Goal: Task Accomplishment & Management: Use online tool/utility

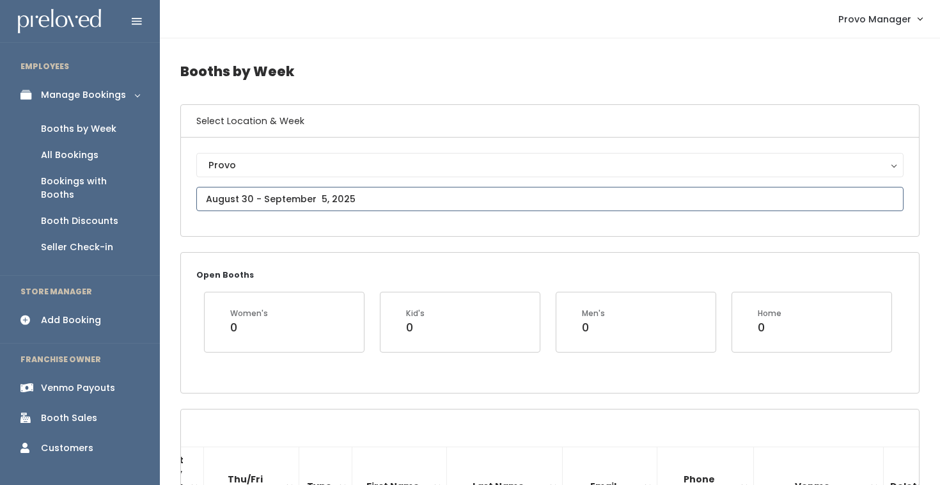
click at [242, 198] on input "text" at bounding box center [549, 199] width 707 height 24
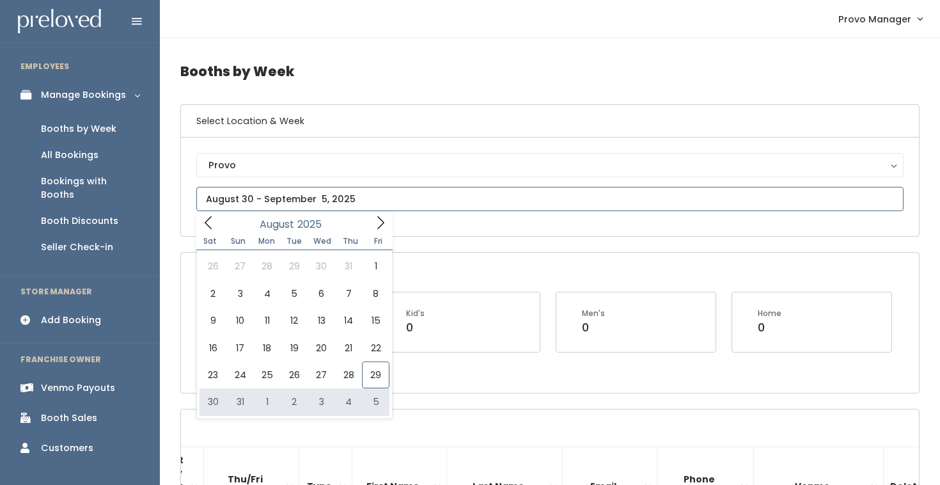
type input "August 30 to September 5"
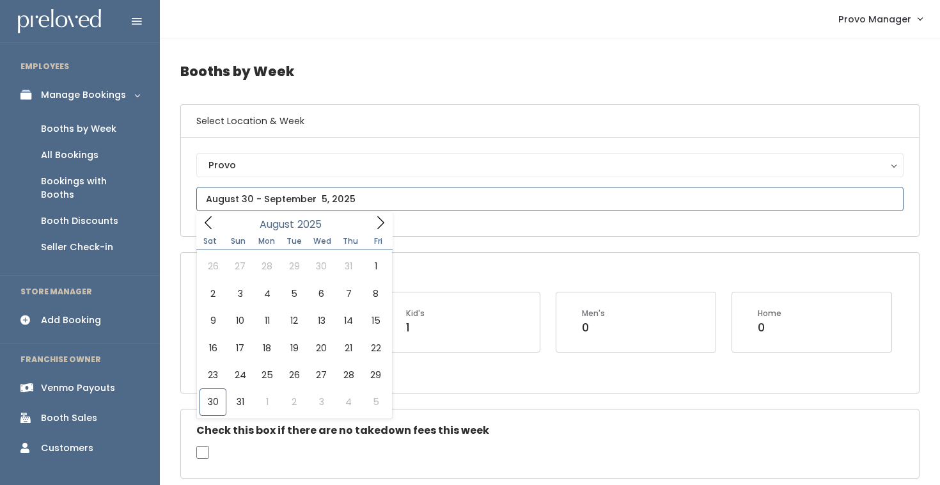
click at [267, 203] on input "text" at bounding box center [549, 199] width 707 height 24
type input "August 30 to September 5"
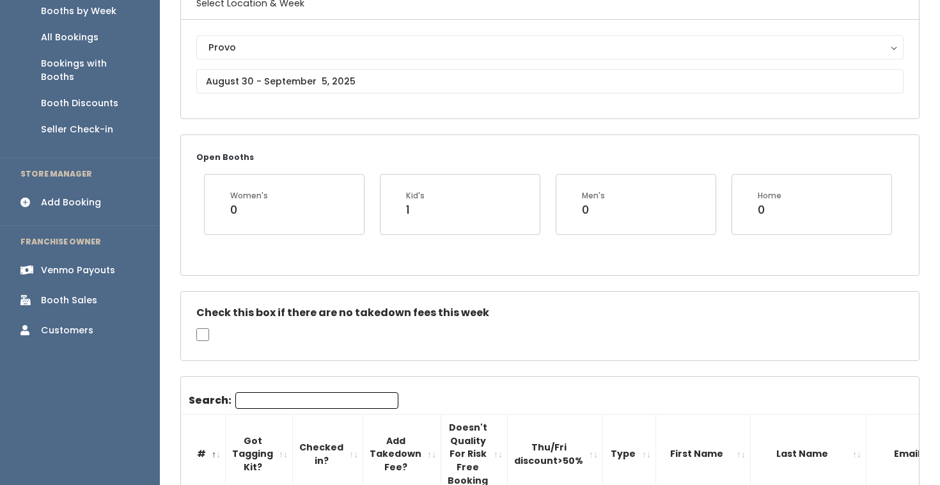
scroll to position [136, 0]
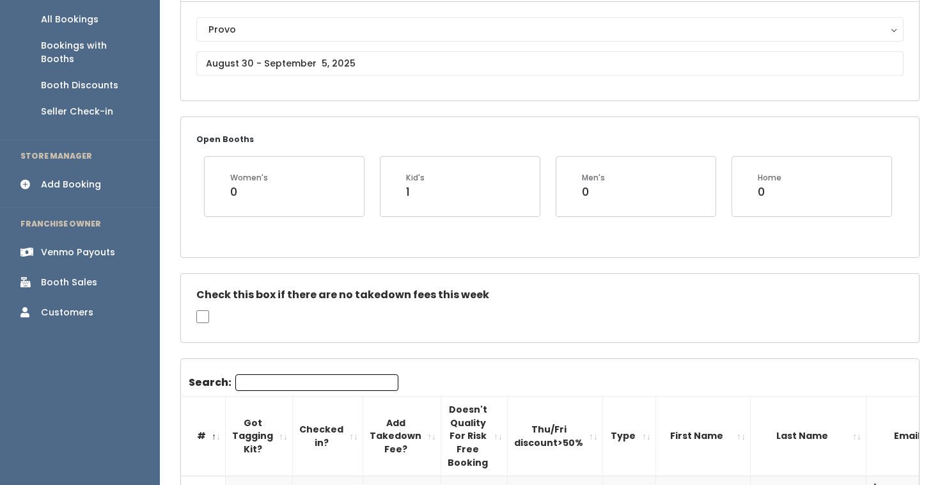
click at [295, 376] on input "Search:" at bounding box center [316, 382] width 163 height 17
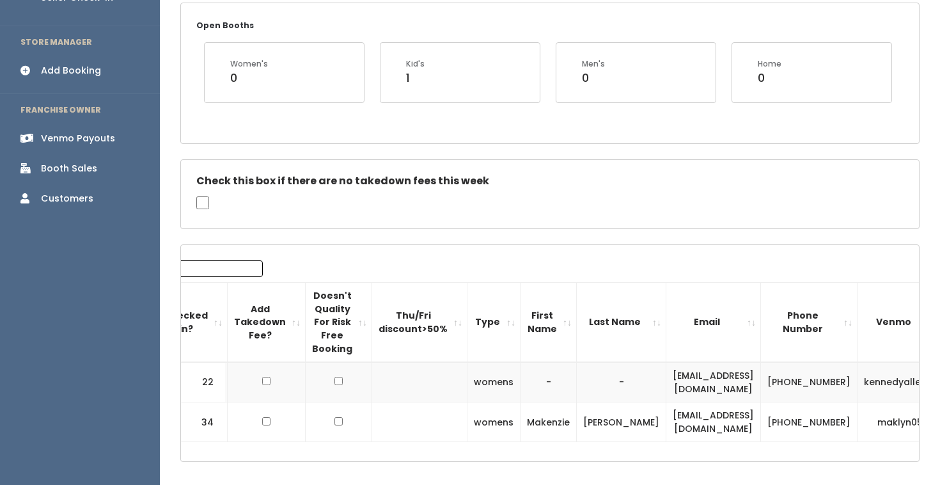
scroll to position [0, 196]
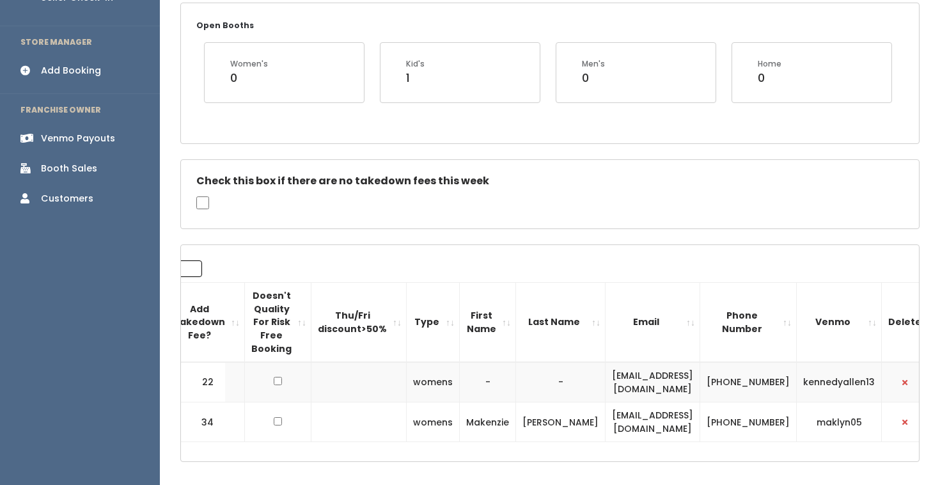
type input "ken"
drag, startPoint x: 715, startPoint y: 389, endPoint x: 556, endPoint y: 385, distance: 159.8
click at [605, 384] on td "kennedyrachelleallen@gmail.com" at bounding box center [652, 382] width 95 height 40
copy td "kennedyrachelleallen@gmail.com"
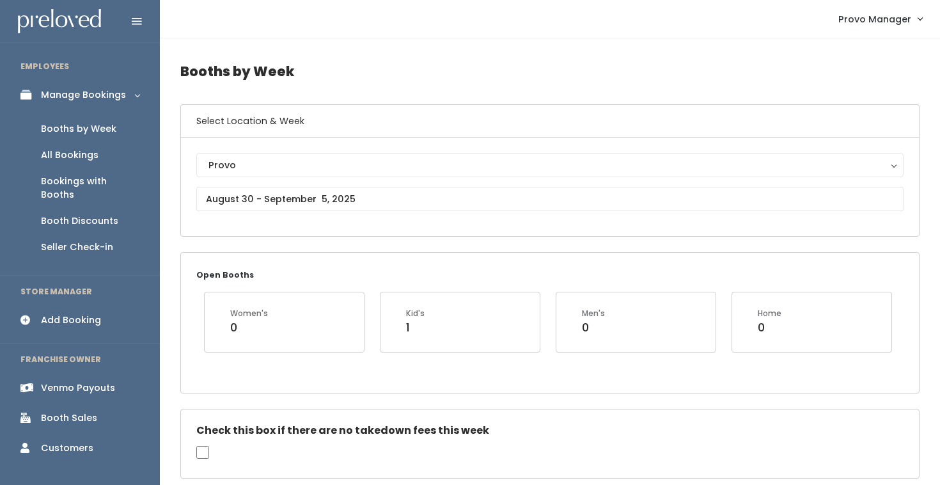
click at [95, 129] on div "Booths by Week" at bounding box center [78, 128] width 75 height 13
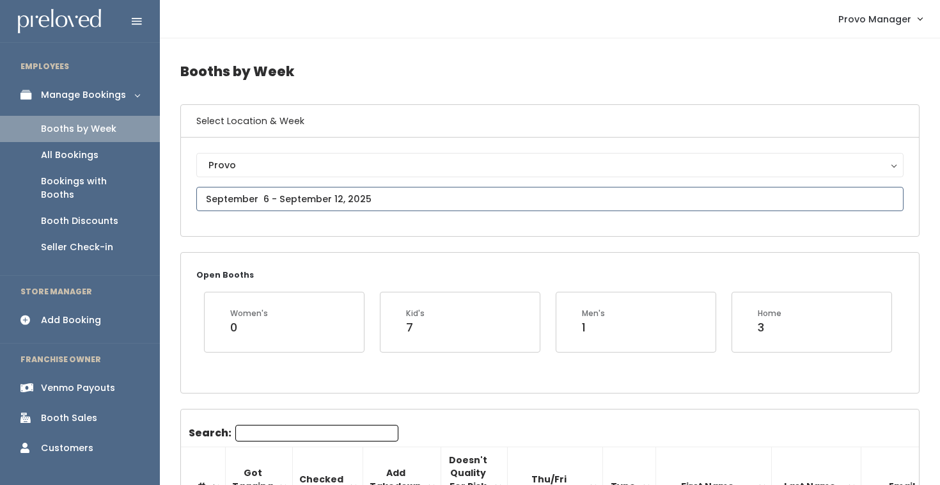
click at [225, 205] on input "text" at bounding box center [549, 199] width 707 height 24
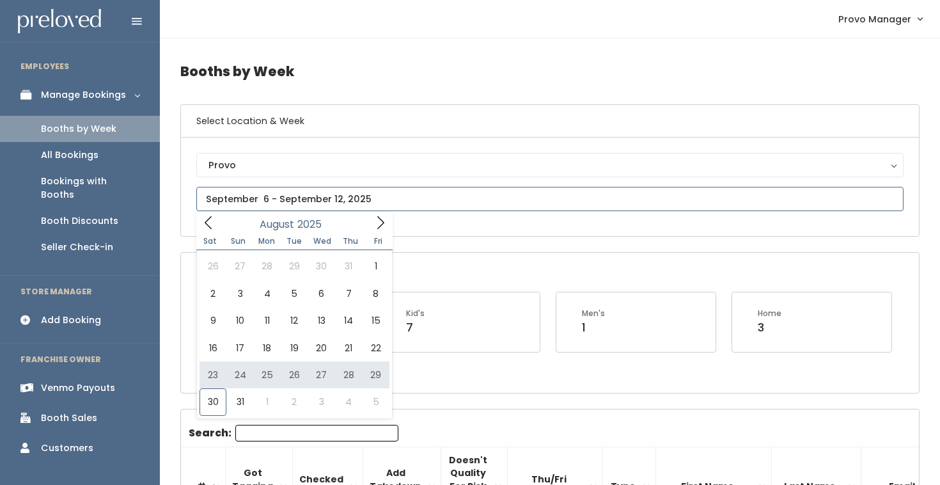
type input "August 23 to August 29"
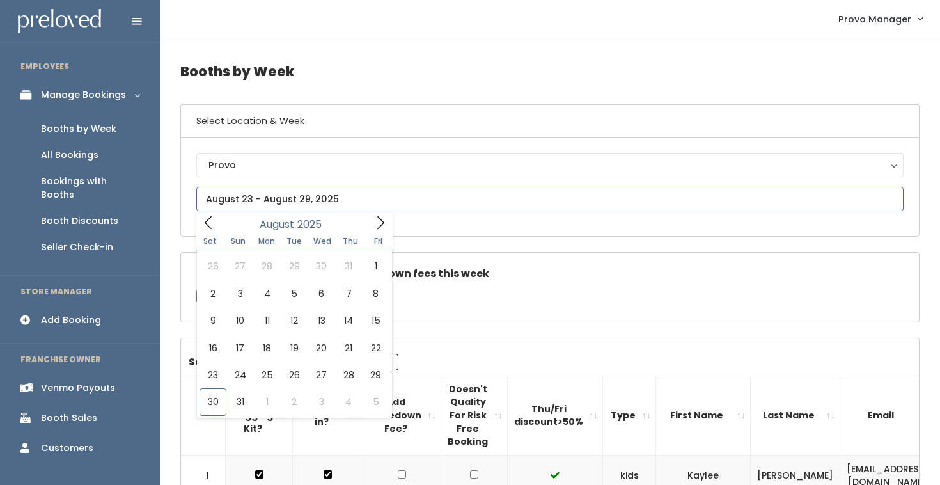
click at [299, 201] on input "text" at bounding box center [549, 199] width 707 height 24
click at [439, 288] on div "Check this box if there are no takedown fees this week" at bounding box center [550, 287] width 738 height 69
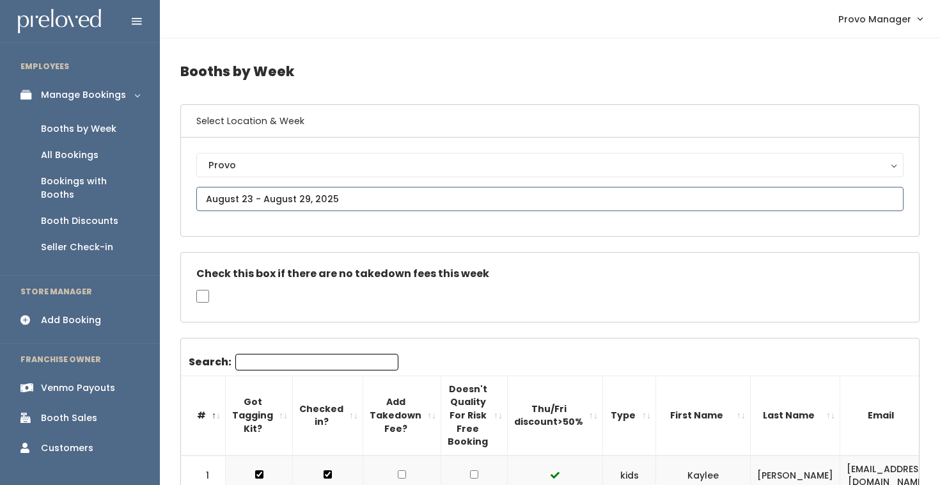
click at [306, 195] on input "text" at bounding box center [549, 199] width 707 height 24
click at [502, 284] on div "Check this box if there are no takedown fees this week" at bounding box center [550, 287] width 738 height 69
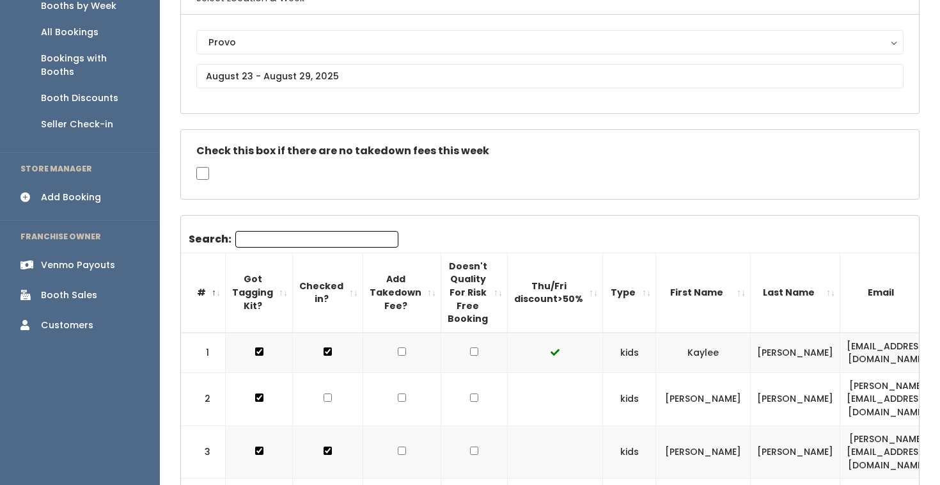
scroll to position [166, 0]
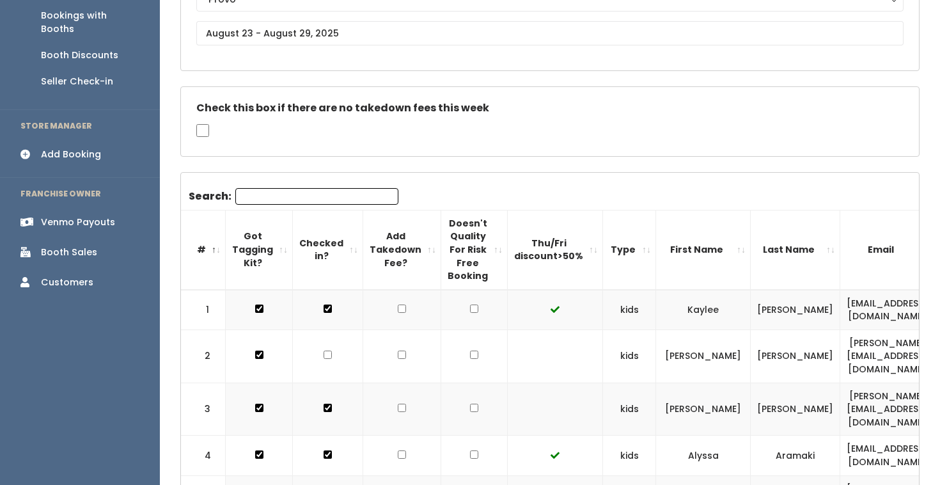
click at [470, 350] on input "checkbox" at bounding box center [474, 354] width 8 height 8
checkbox input "true"
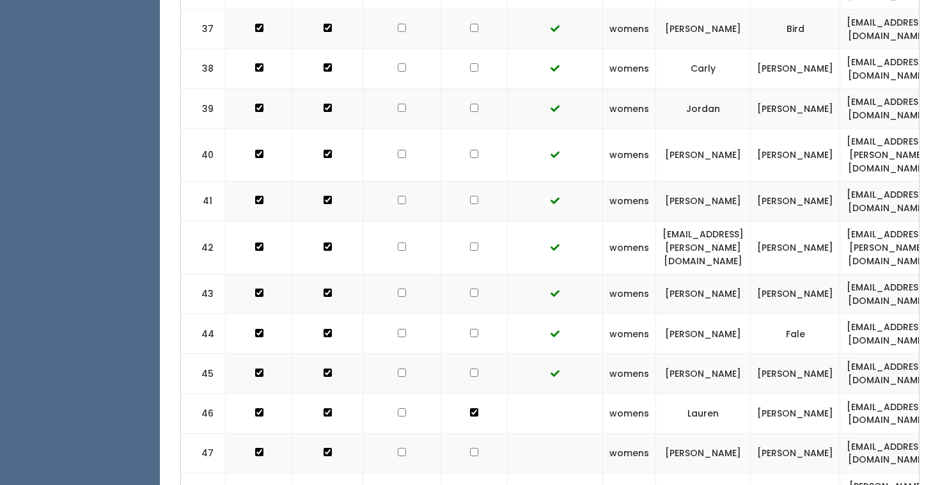
scroll to position [1975, 0]
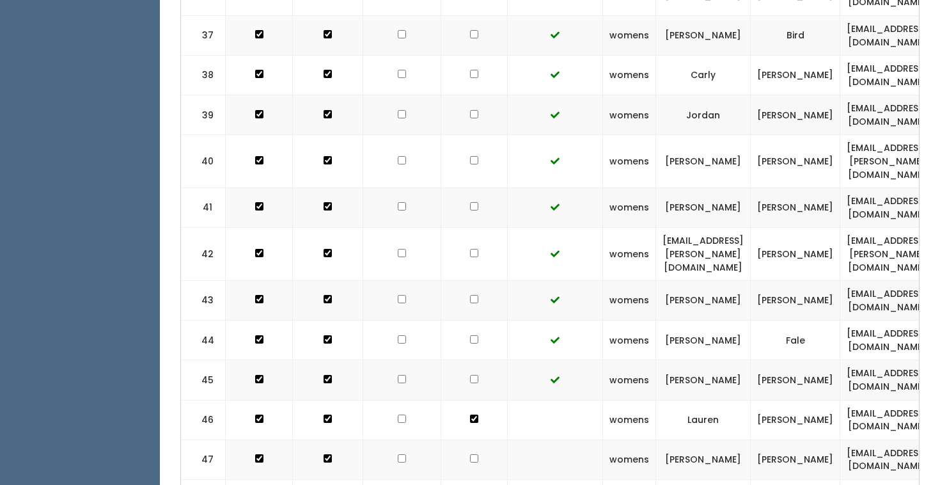
checkbox input "true"
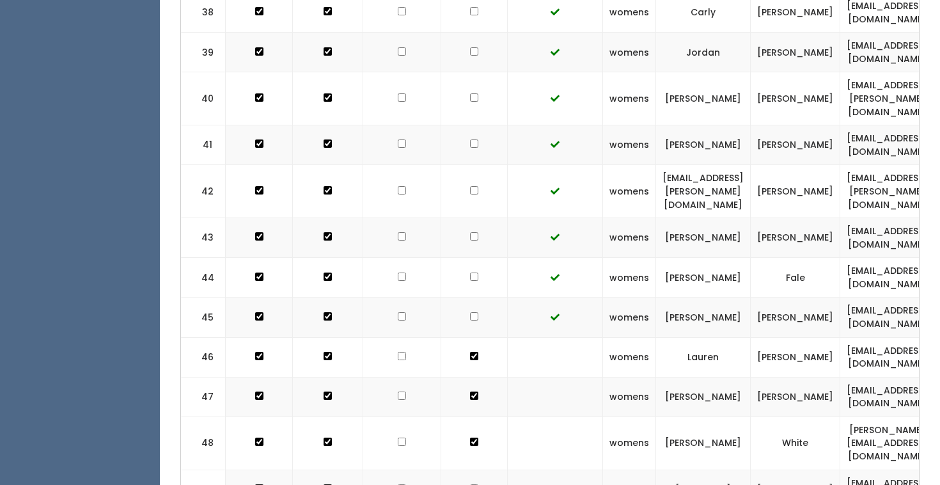
checkbox input "true"
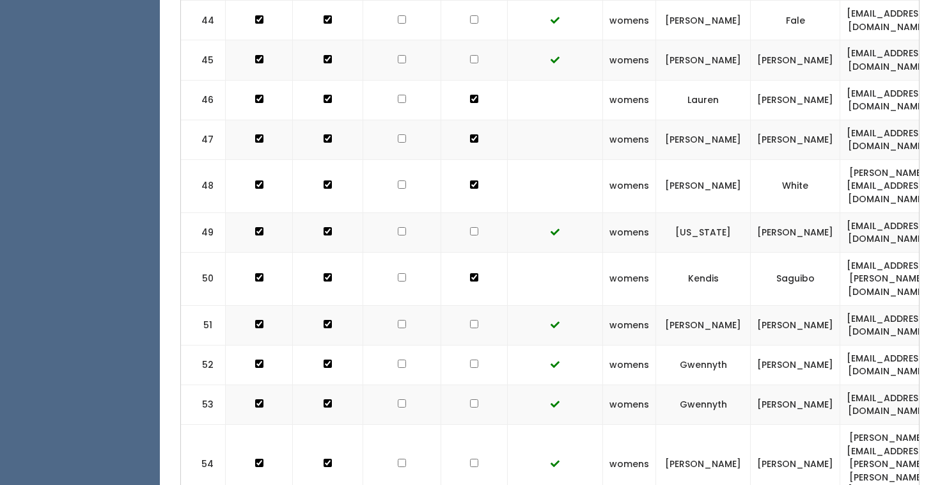
scroll to position [2315, 0]
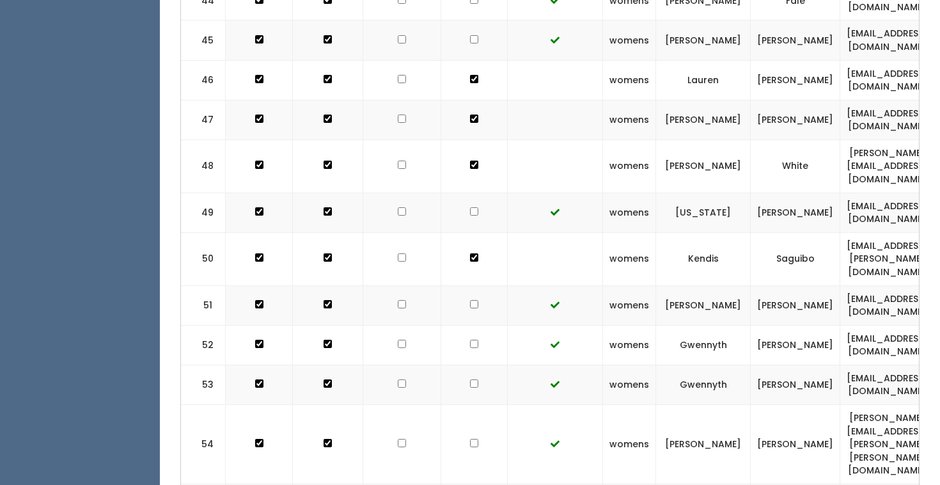
checkbox input "true"
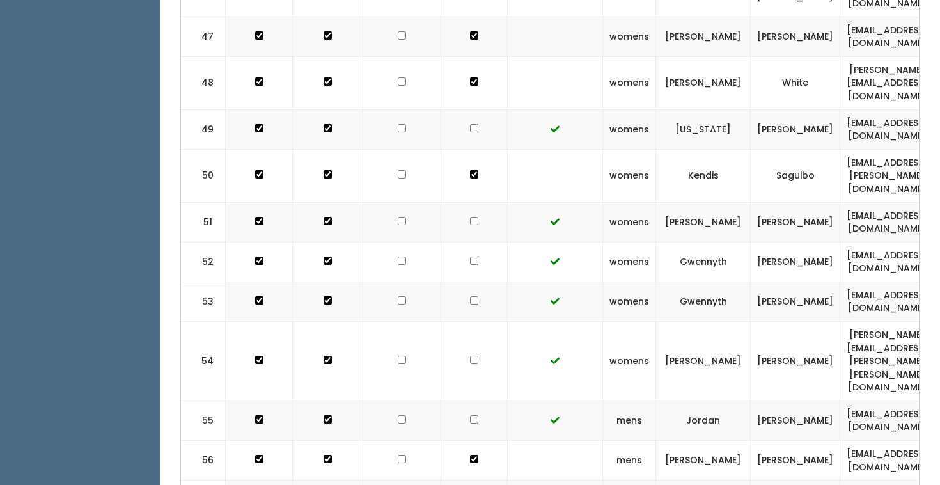
scroll to position [2407, 0]
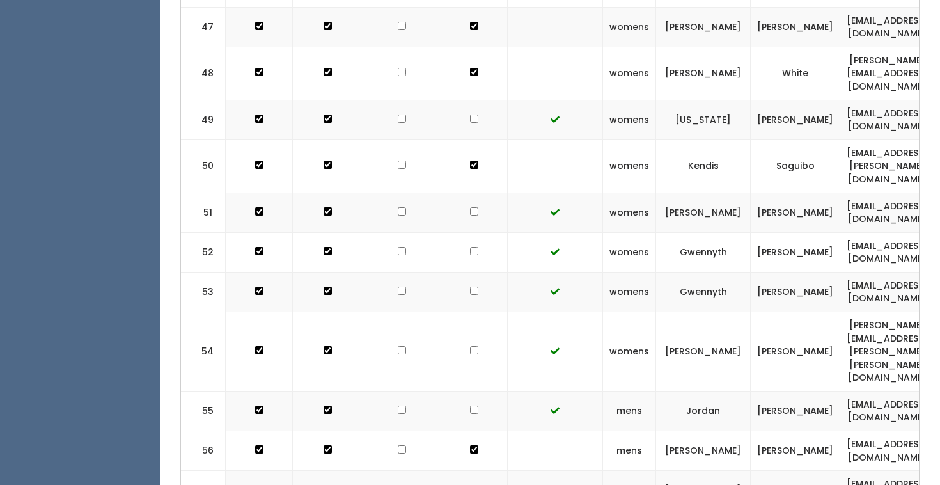
checkbox input "true"
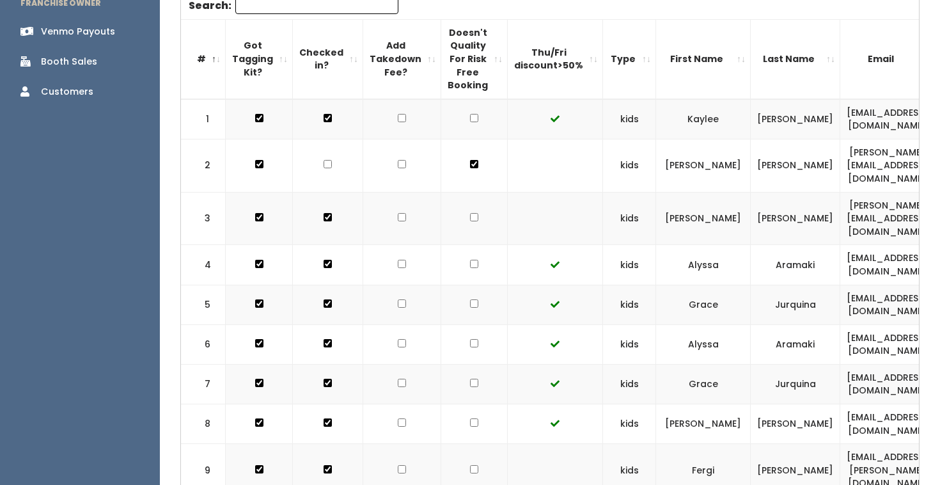
scroll to position [354, 0]
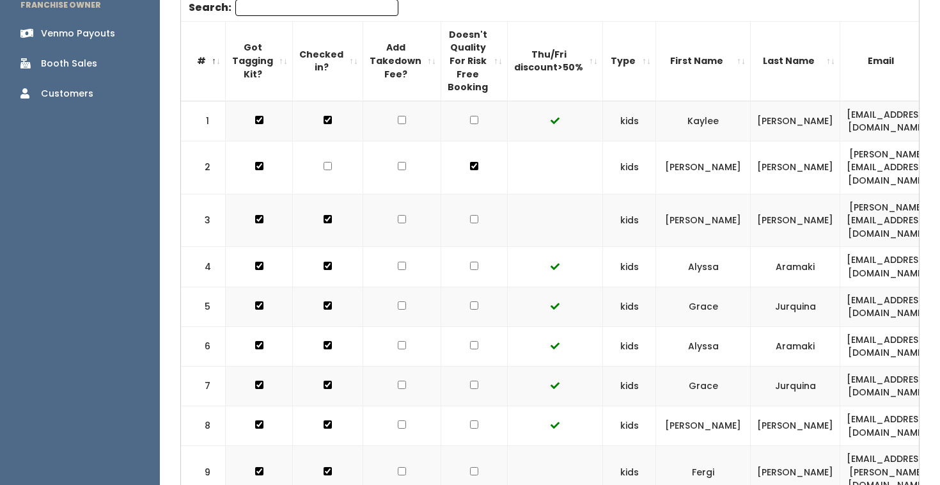
click at [470, 124] on input "checkbox" at bounding box center [474, 120] width 8 height 8
checkbox input "true"
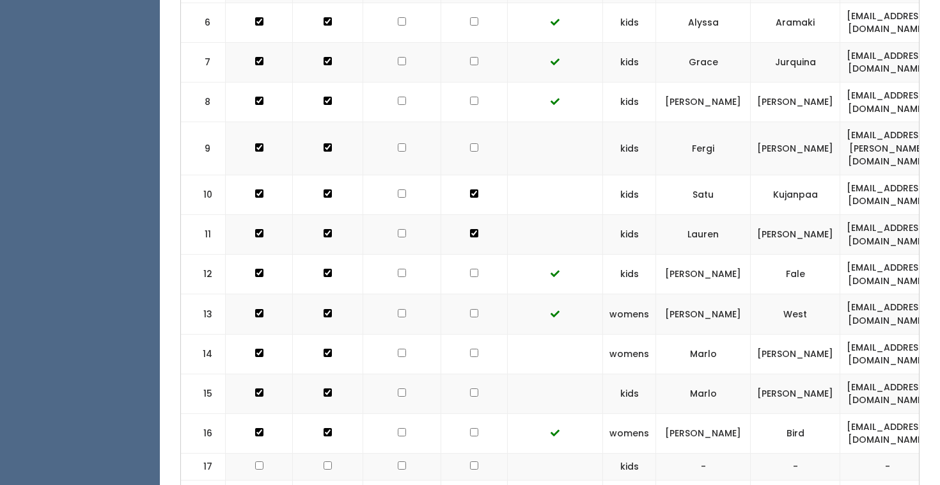
scroll to position [685, 0]
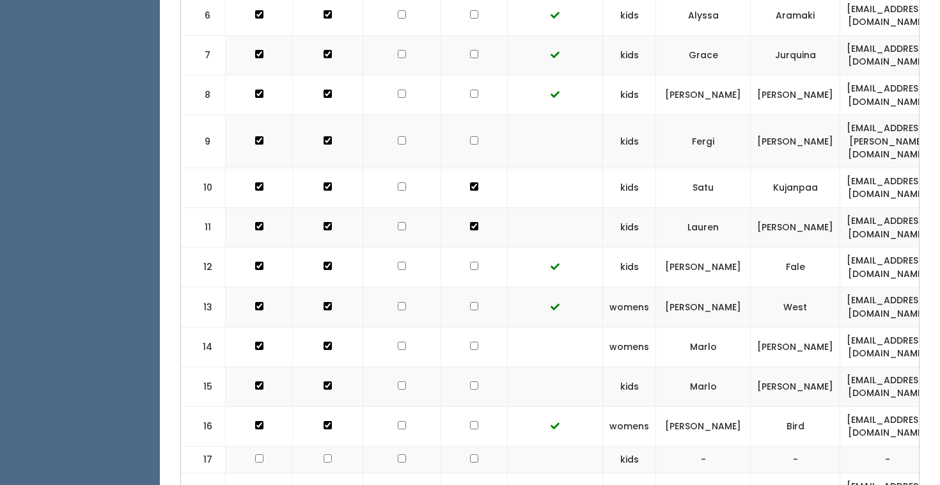
checkbox input "true"
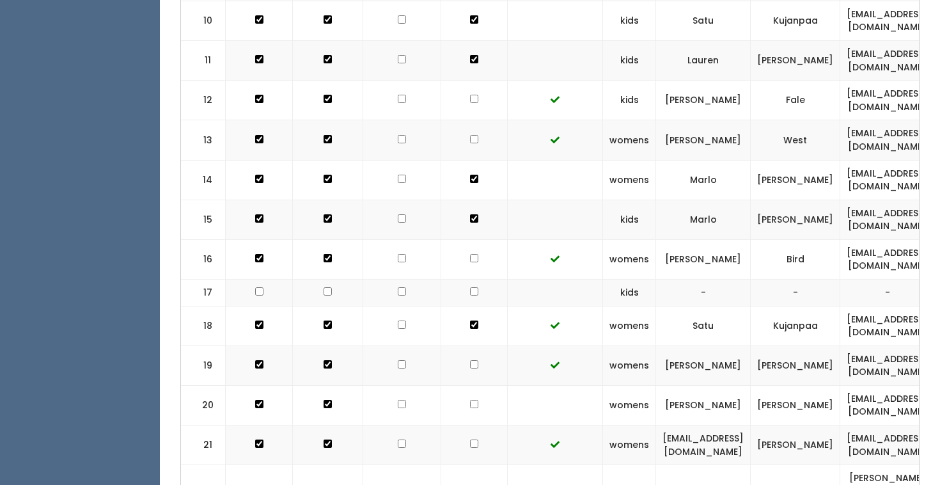
scroll to position [852, 0]
checkbox input "true"
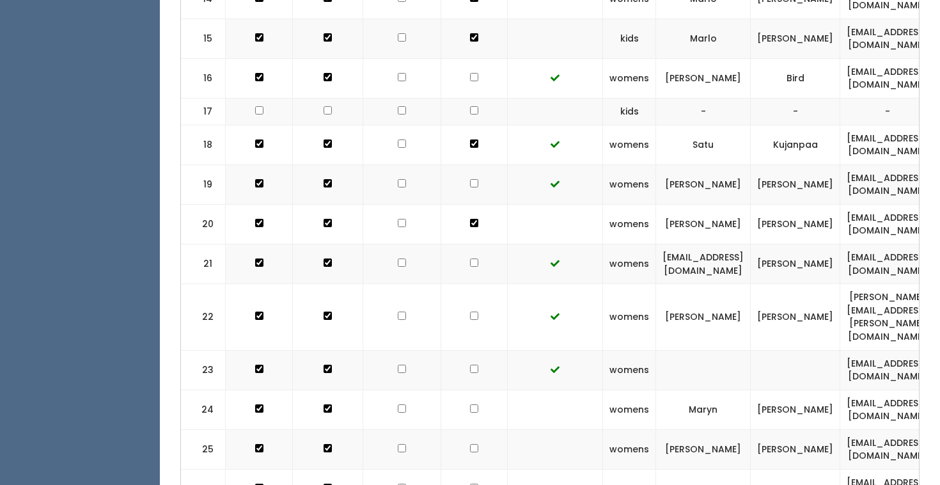
scroll to position [1035, 0]
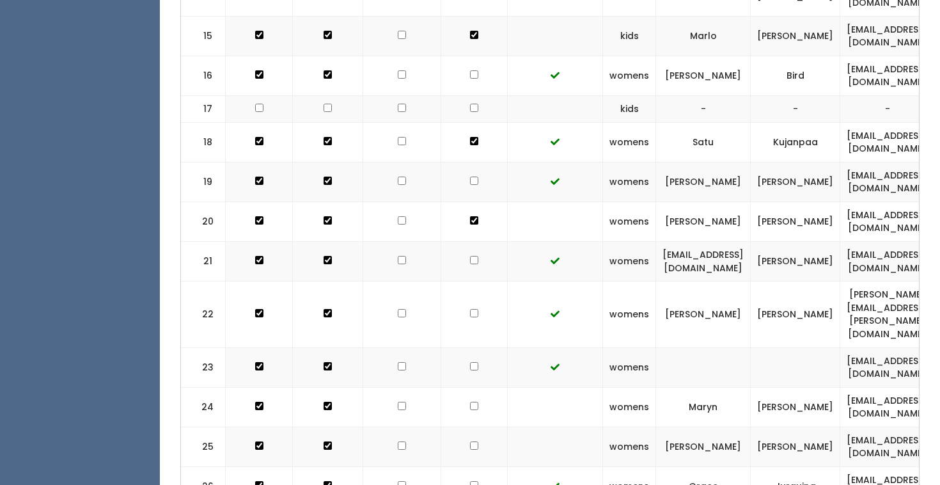
checkbox input "true"
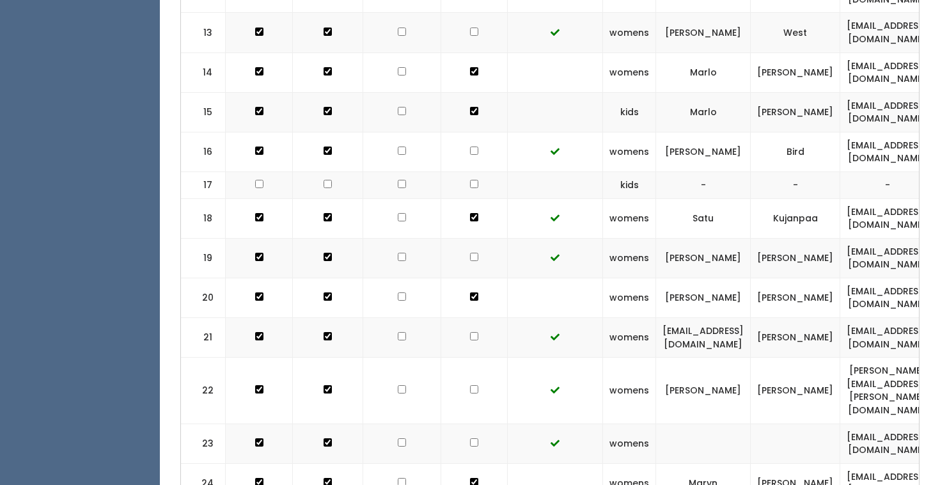
scroll to position [962, 0]
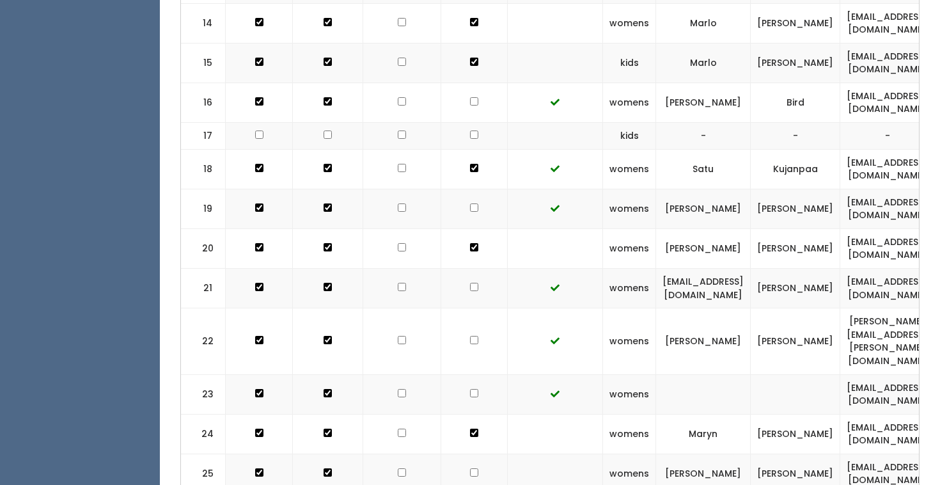
scroll to position [1011, 0]
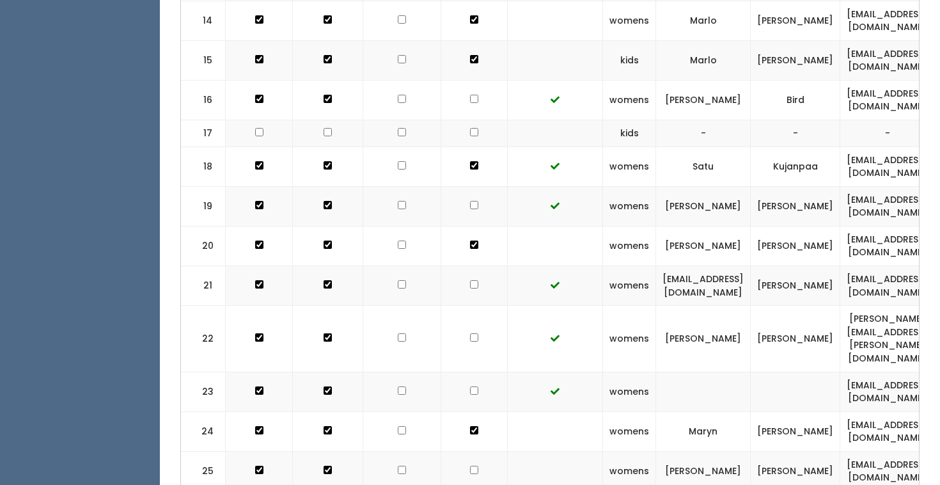
checkbox input "true"
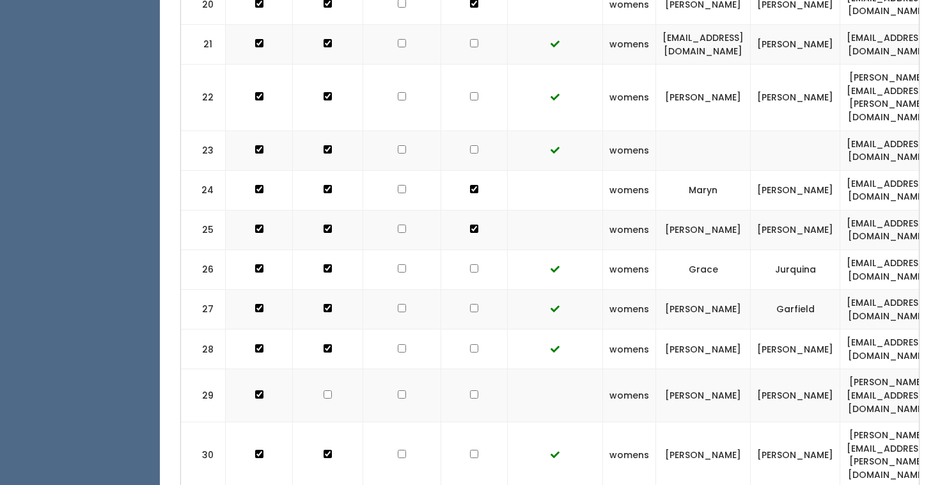
checkbox input "true"
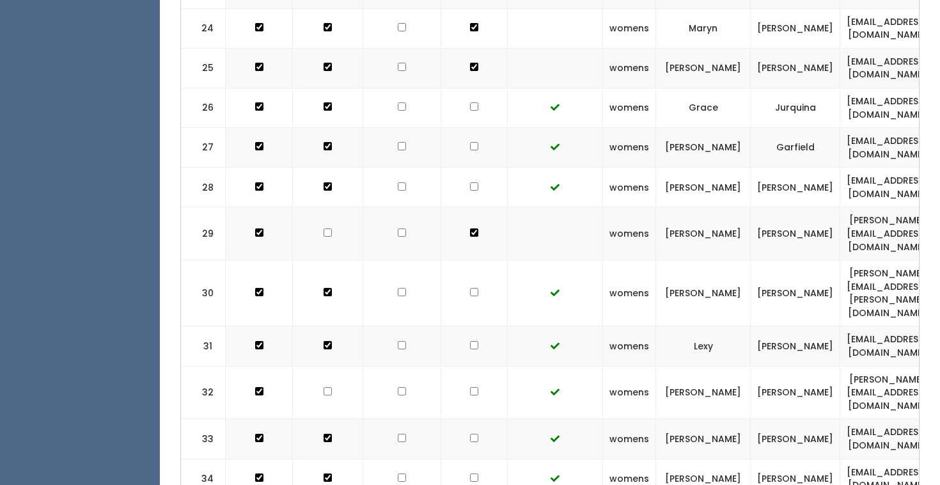
scroll to position [1480, 0]
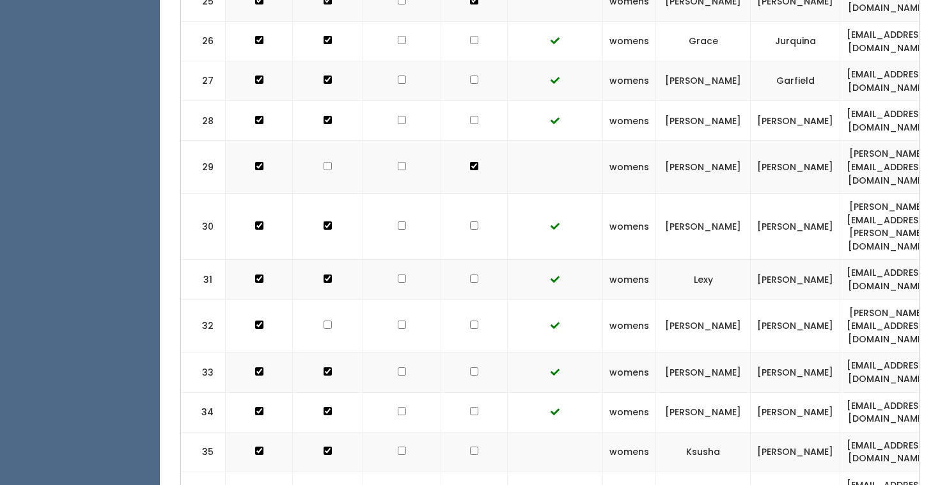
checkbox input "true"
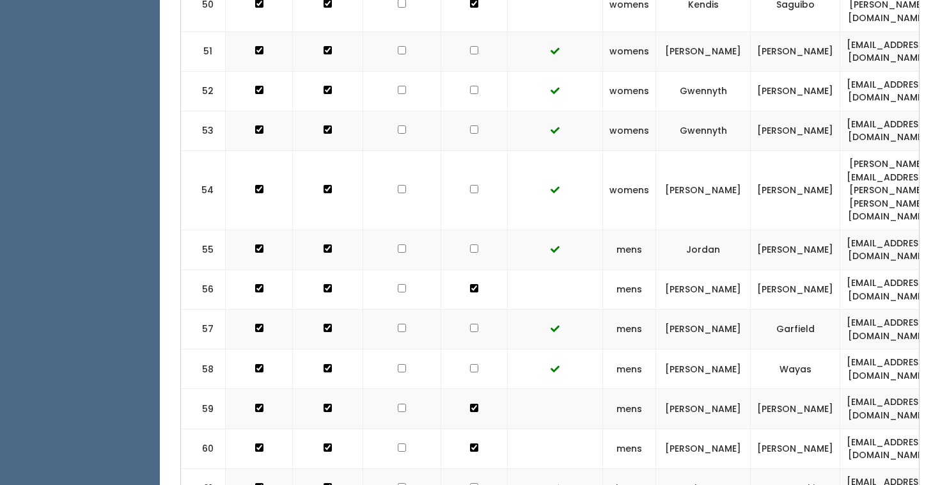
scroll to position [2575, 0]
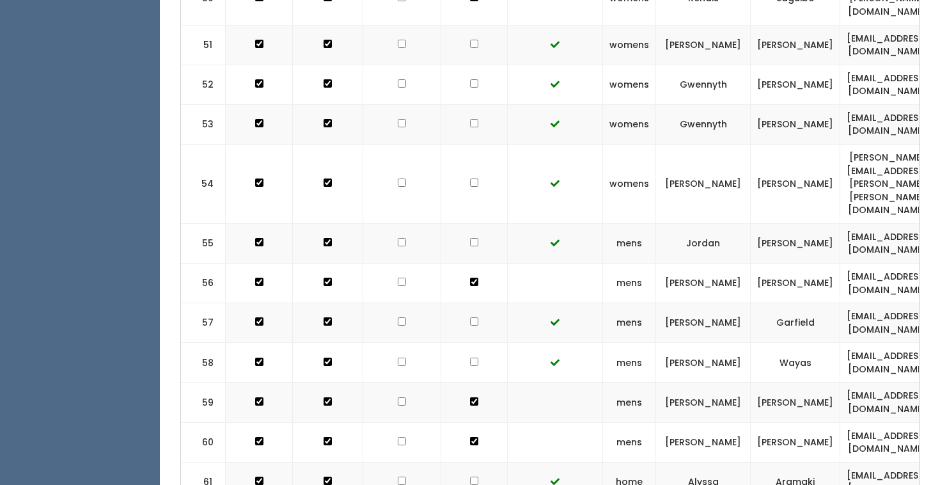
checkbox input "true"
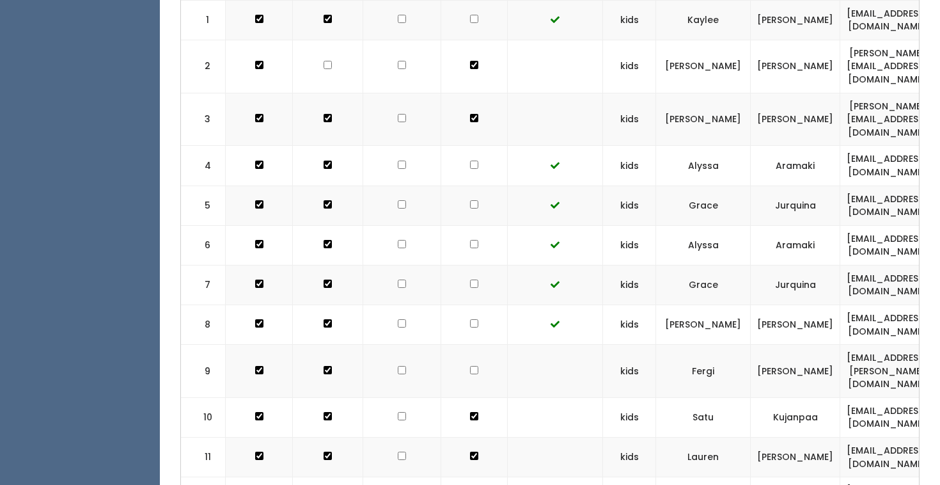
scroll to position [456, 0]
click at [470, 22] on input "checkbox" at bounding box center [474, 18] width 8 height 8
checkbox input "true"
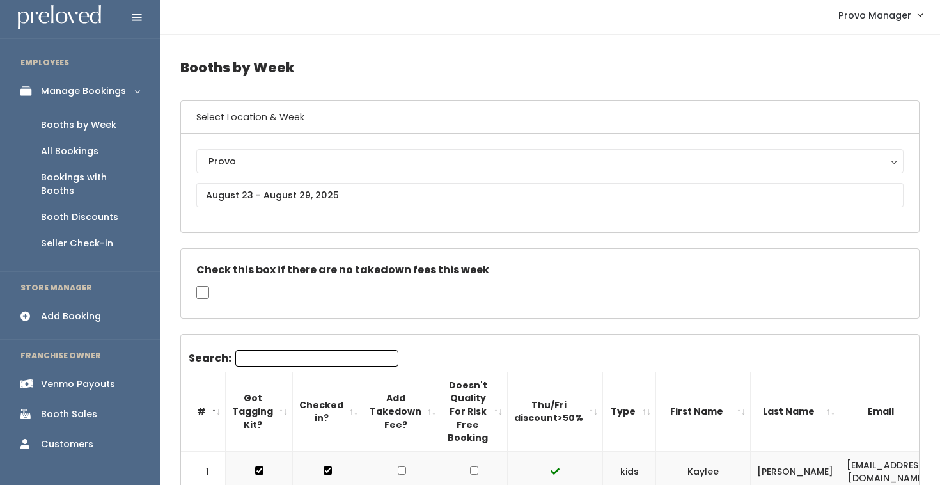
scroll to position [0, 0]
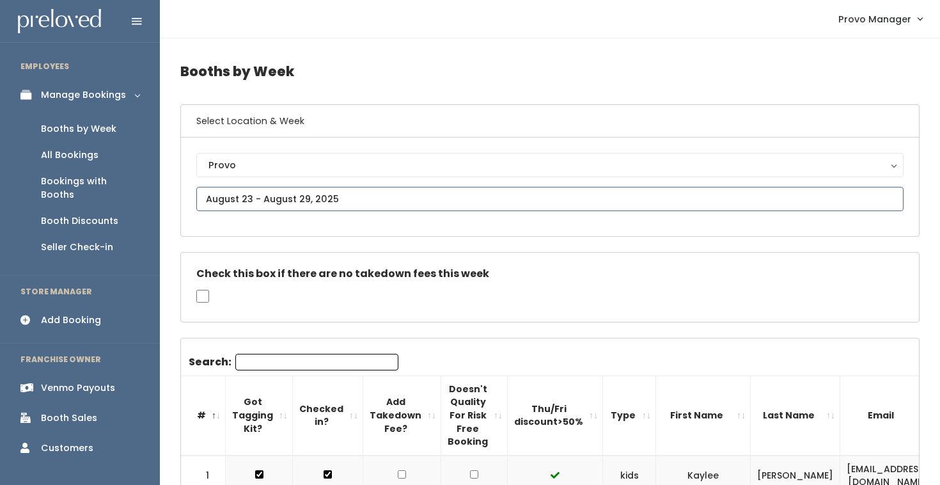
click at [267, 202] on input "text" at bounding box center [549, 199] width 707 height 24
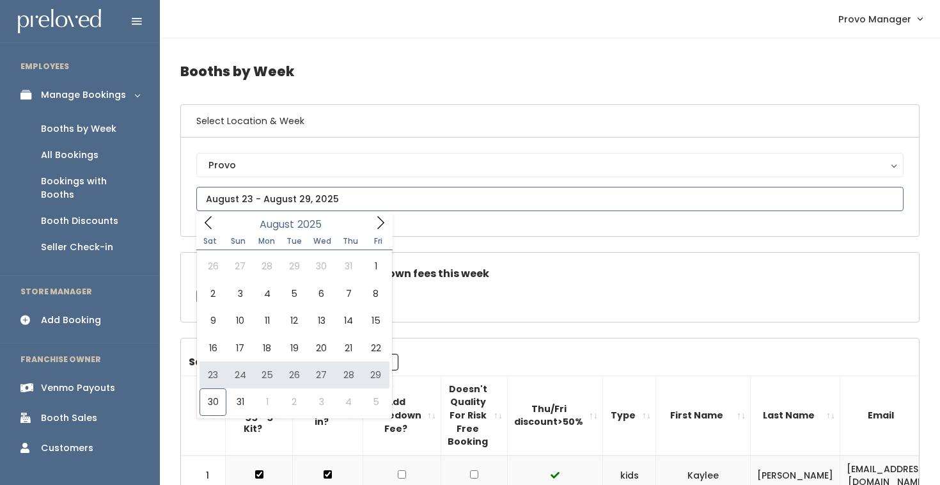
type input "[DATE] to [DATE]"
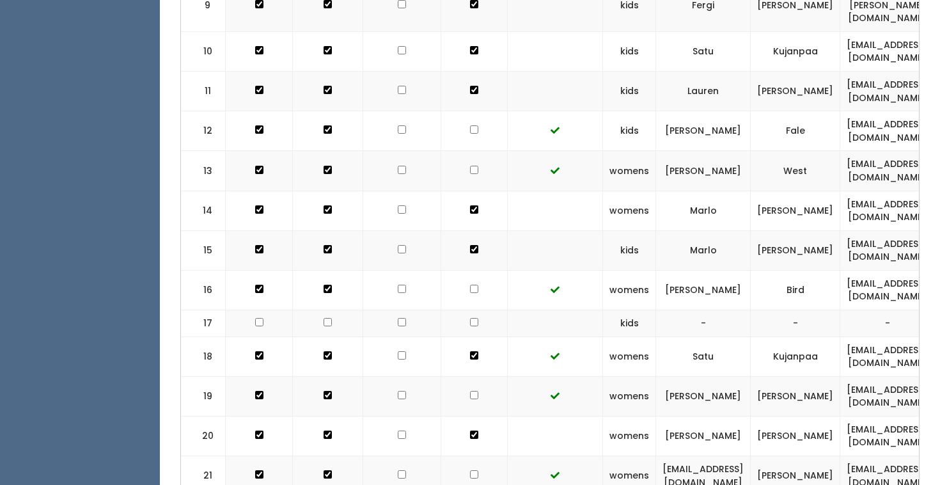
scroll to position [841, 0]
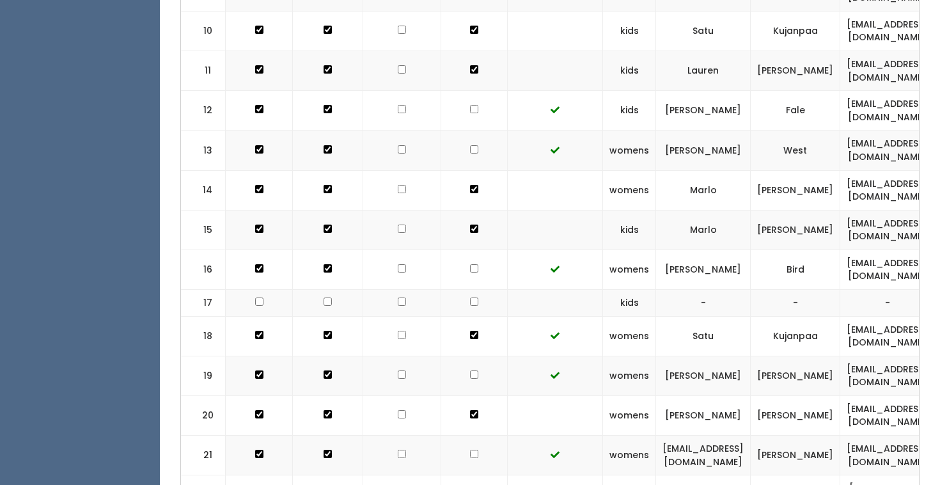
click at [462, 130] on td at bounding box center [474, 150] width 66 height 40
checkbox input "true"
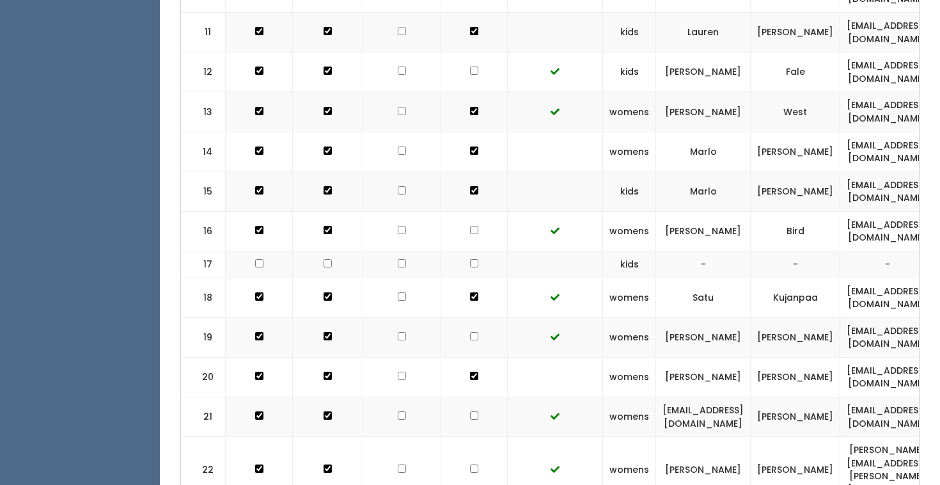
scroll to position [887, 0]
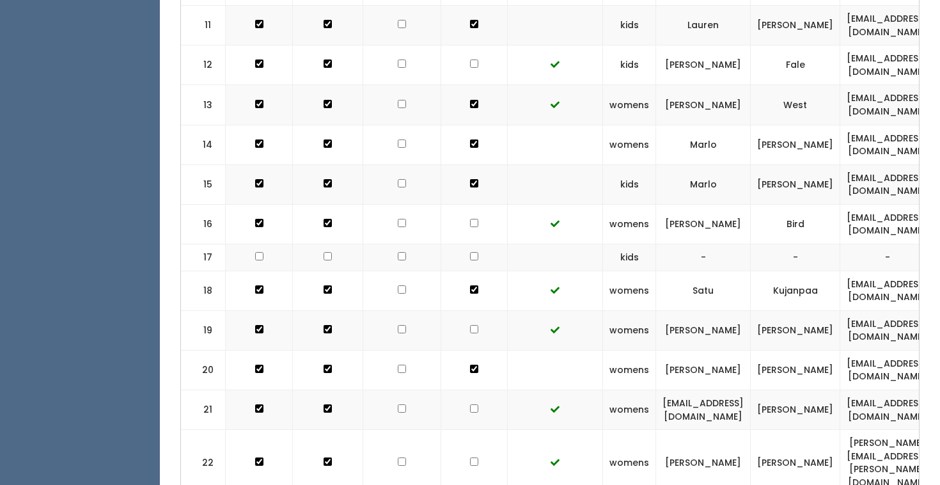
checkbox input "true"
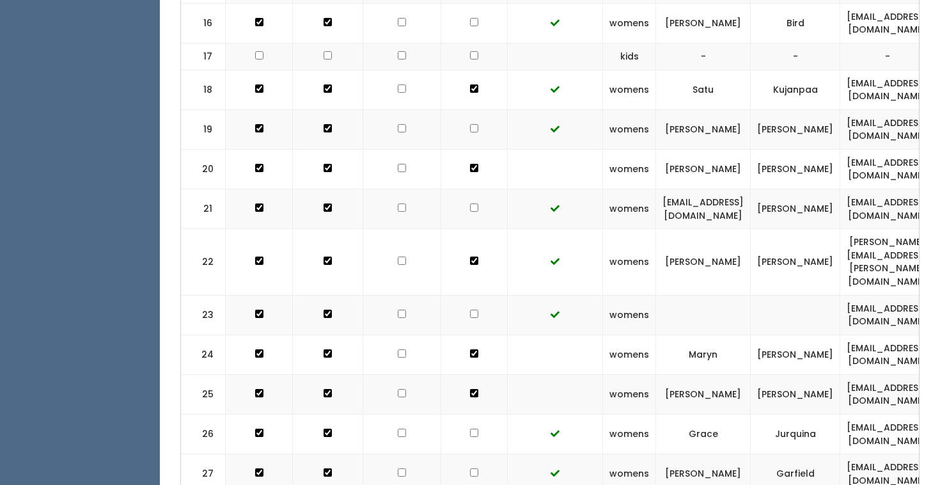
scroll to position [1089, 0]
checkbox input "true"
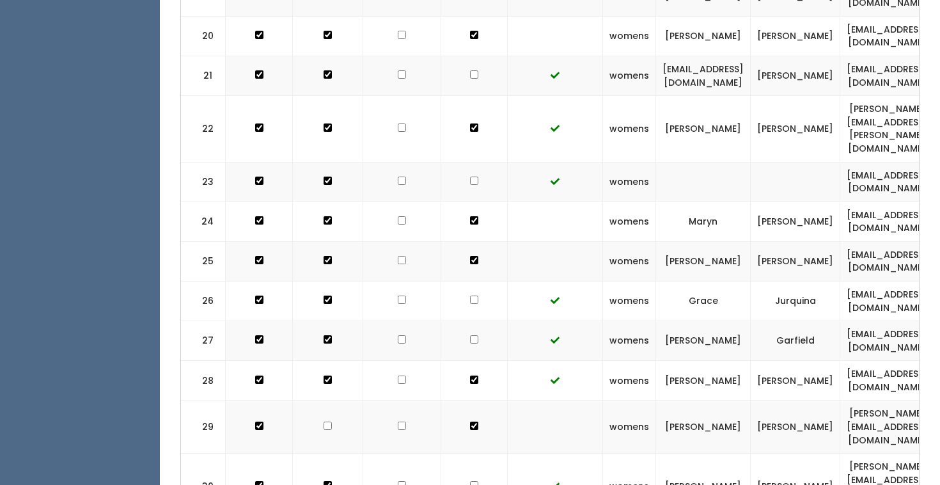
scroll to position [1222, 0]
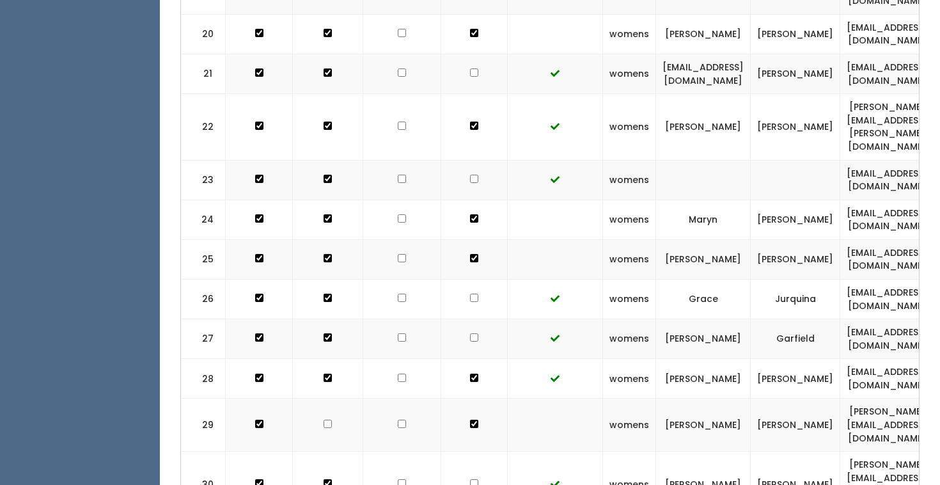
checkbox input "true"
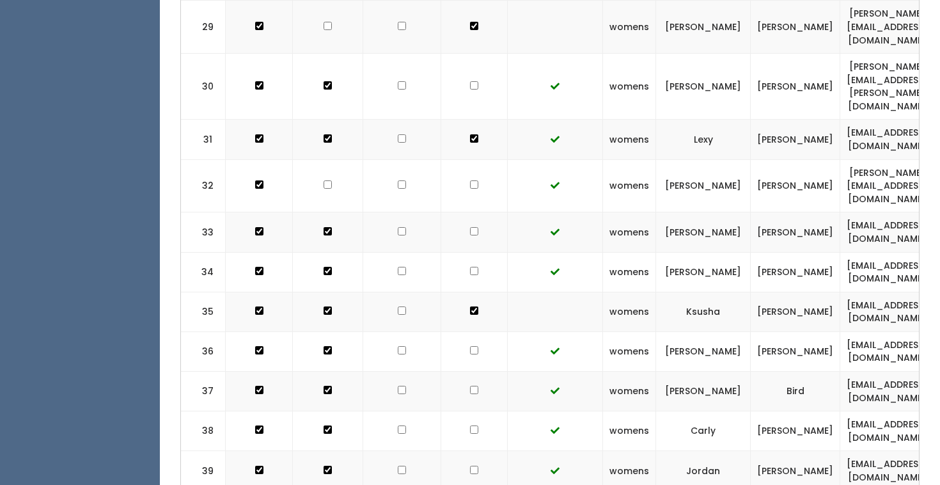
scroll to position [1619, 0]
checkbox input "true"
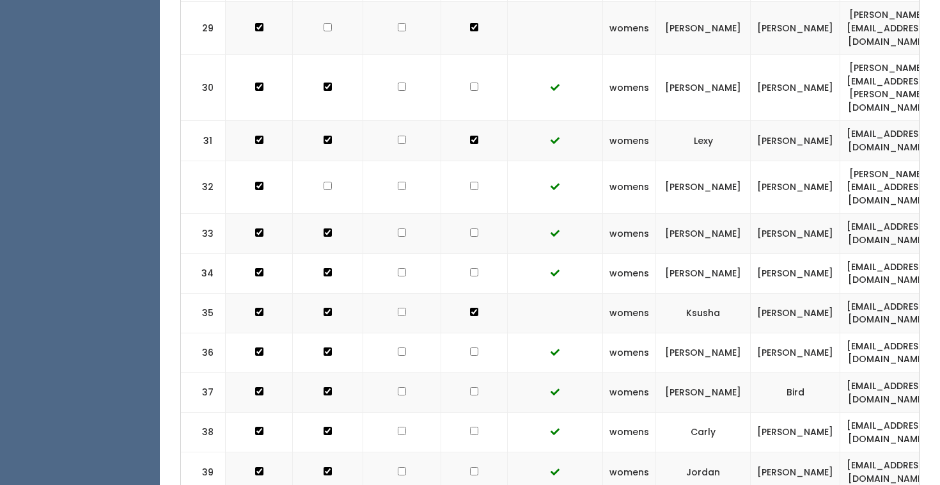
checkbox input "true"
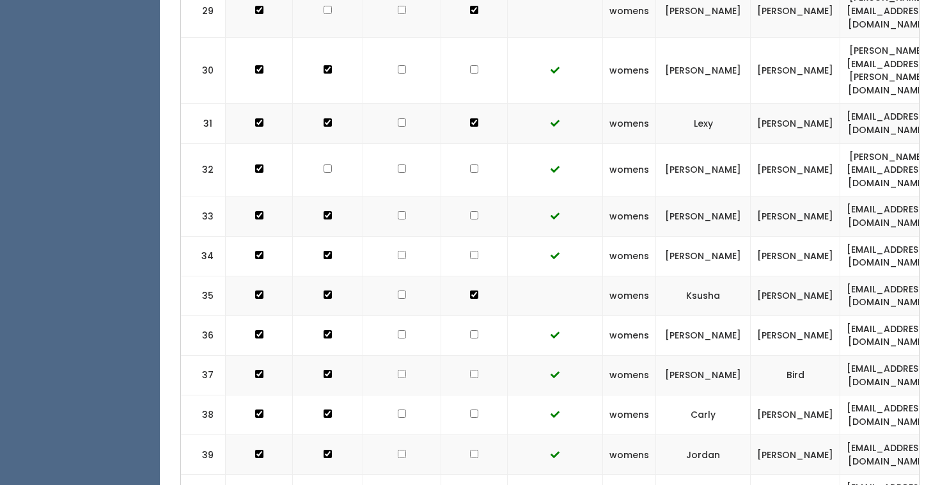
scroll to position [1638, 0]
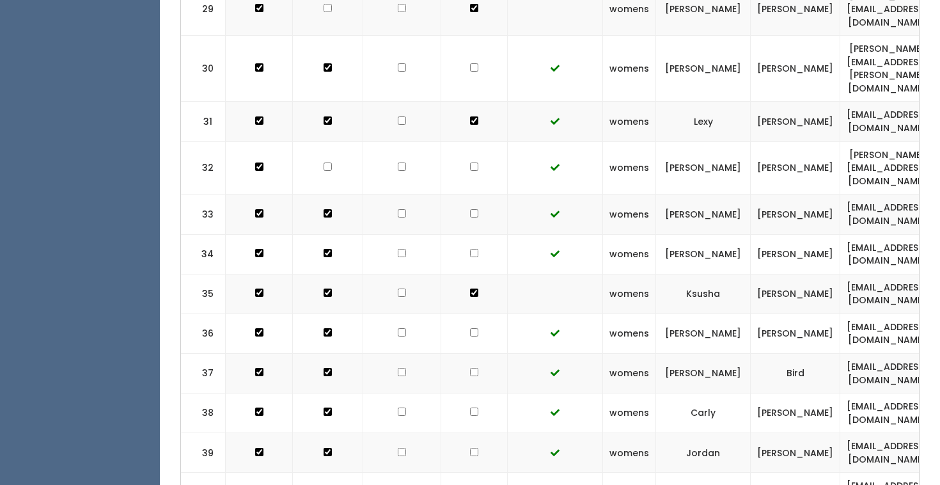
checkbox input "true"
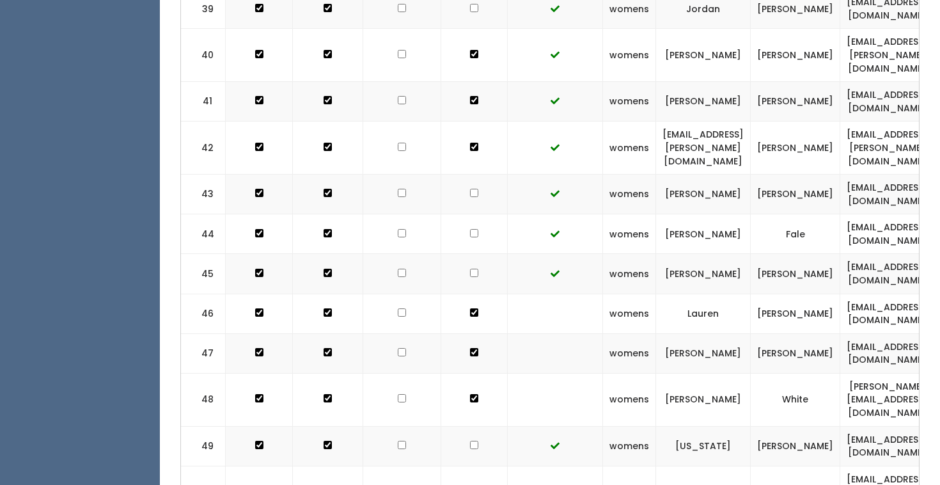
scroll to position [2084, 0]
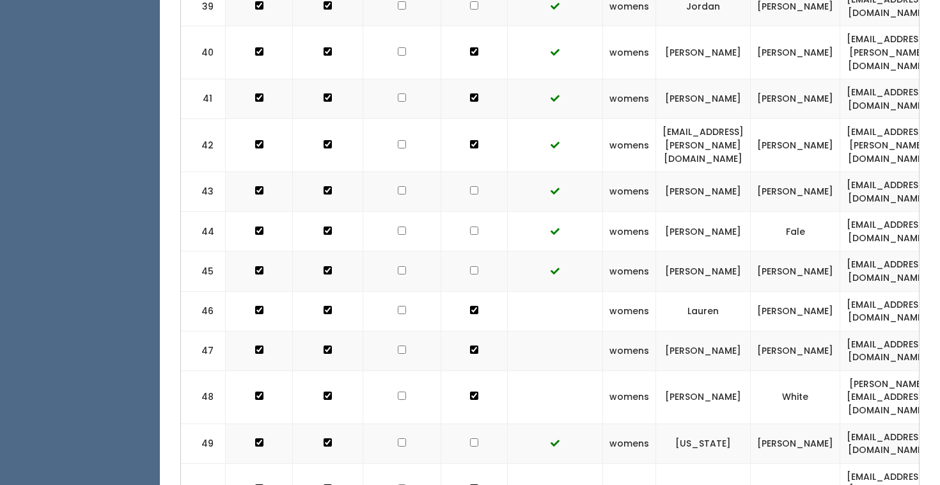
click at [477, 463] on td at bounding box center [474, 489] width 66 height 53
checkbox input "true"
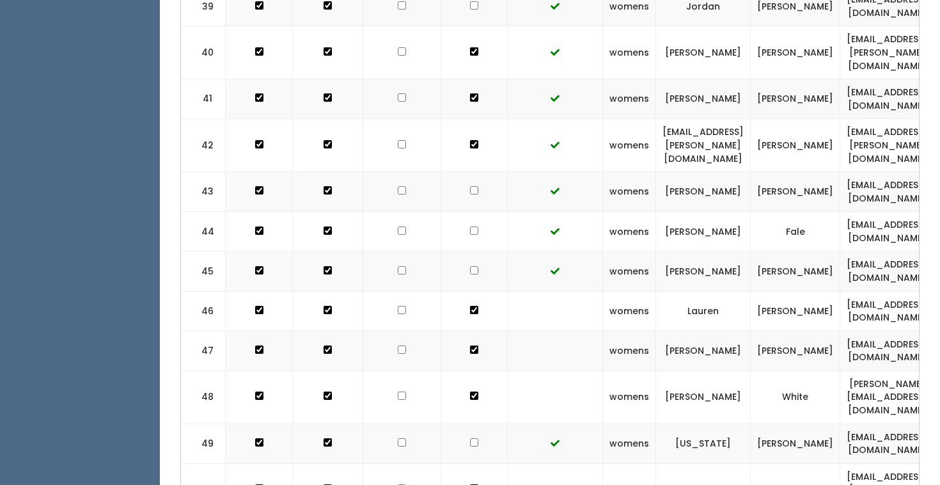
checkbox input "true"
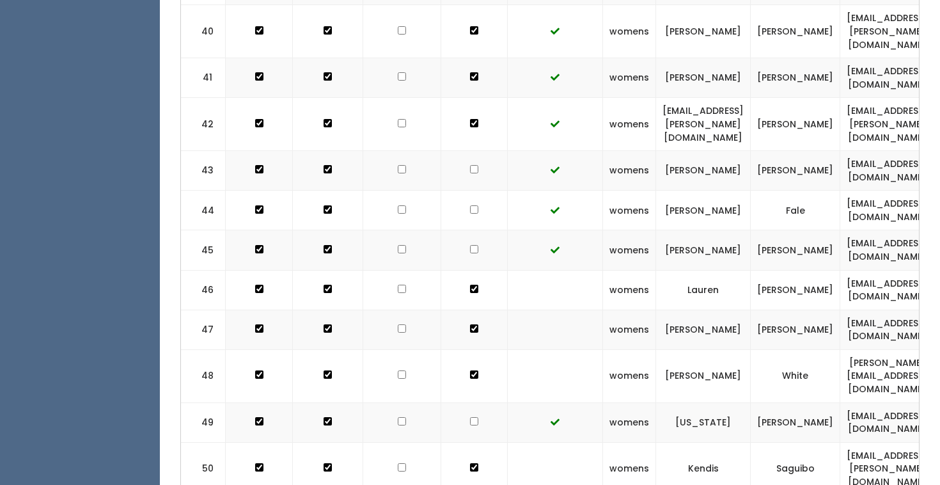
scroll to position [2106, 0]
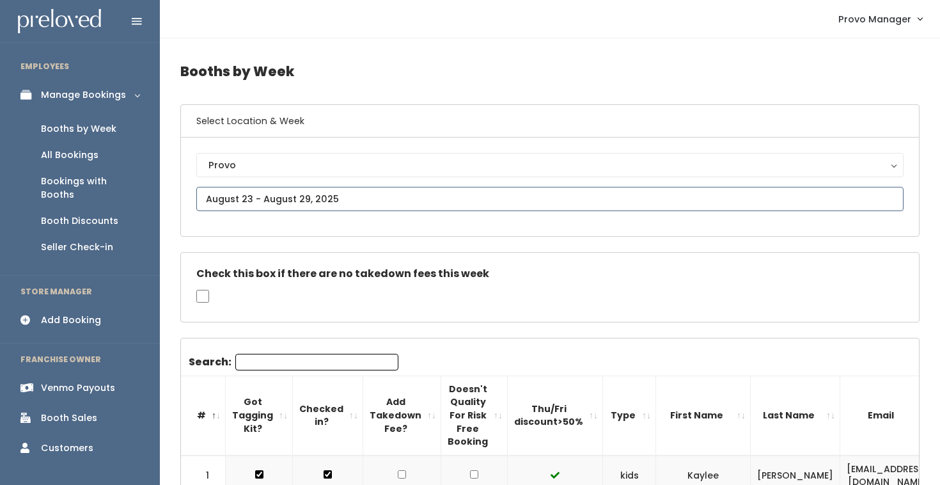
click at [281, 190] on input "text" at bounding box center [549, 199] width 707 height 24
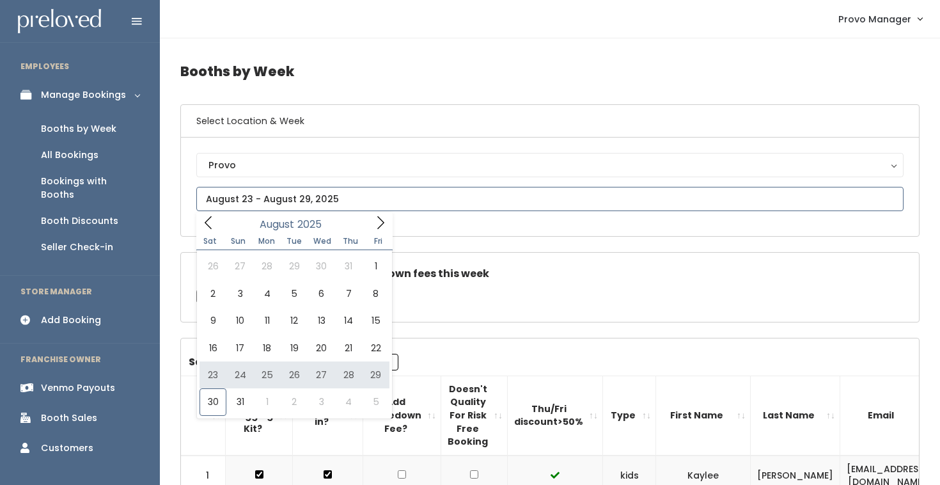
type input "[DATE] to [DATE]"
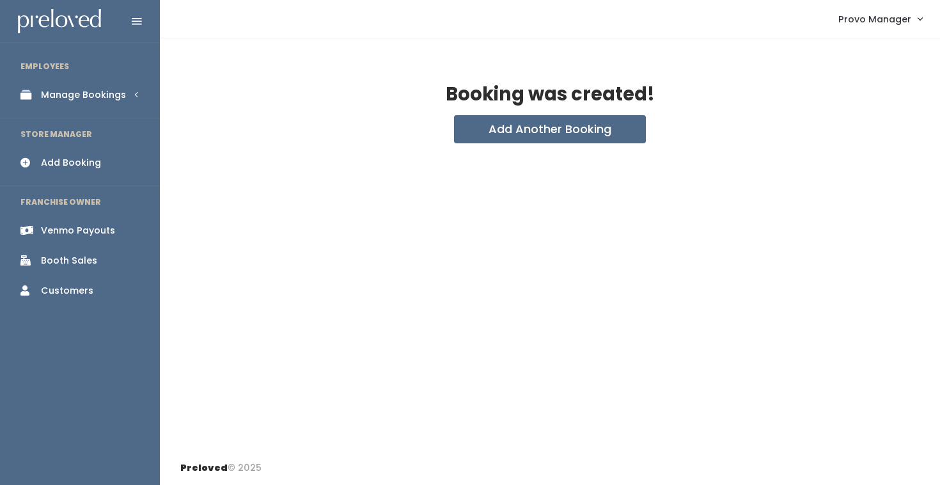
click at [86, 231] on div "Venmo Payouts" at bounding box center [78, 230] width 74 height 13
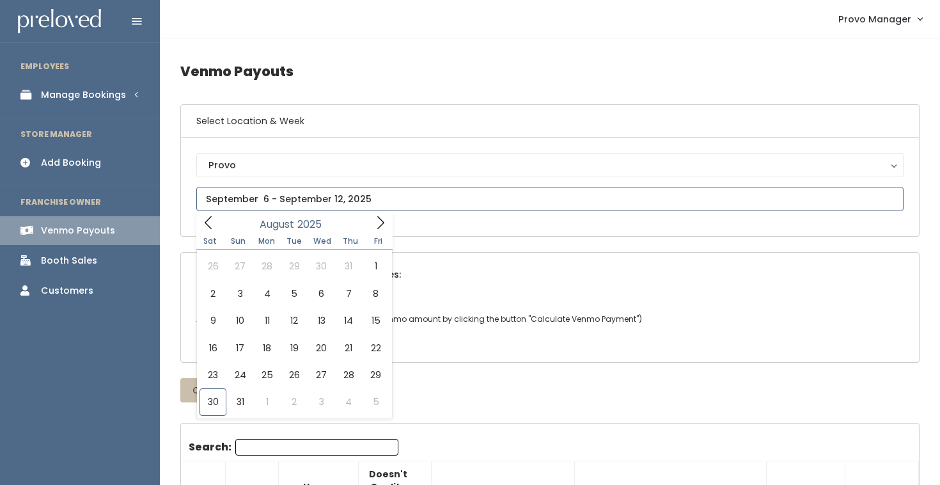
click at [285, 199] on input "text" at bounding box center [549, 199] width 707 height 24
type input "[DATE] to [DATE]"
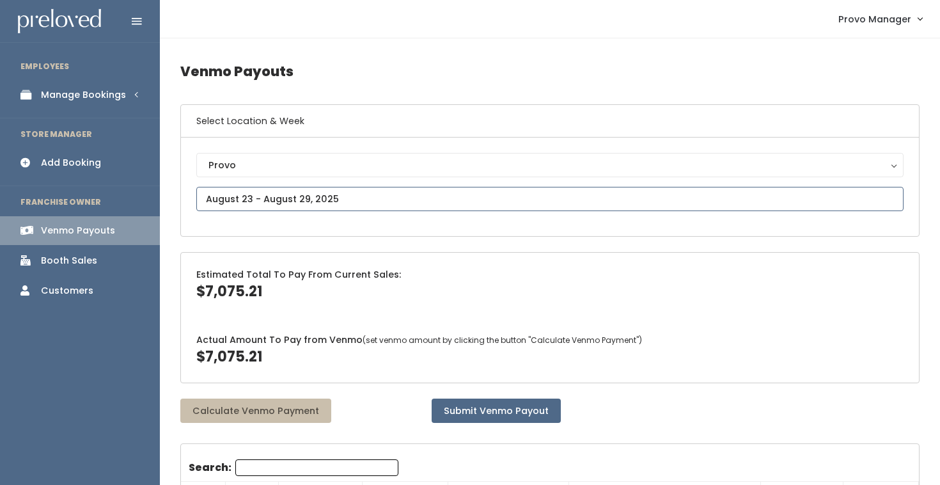
click at [295, 203] on input "text" at bounding box center [549, 199] width 707 height 24
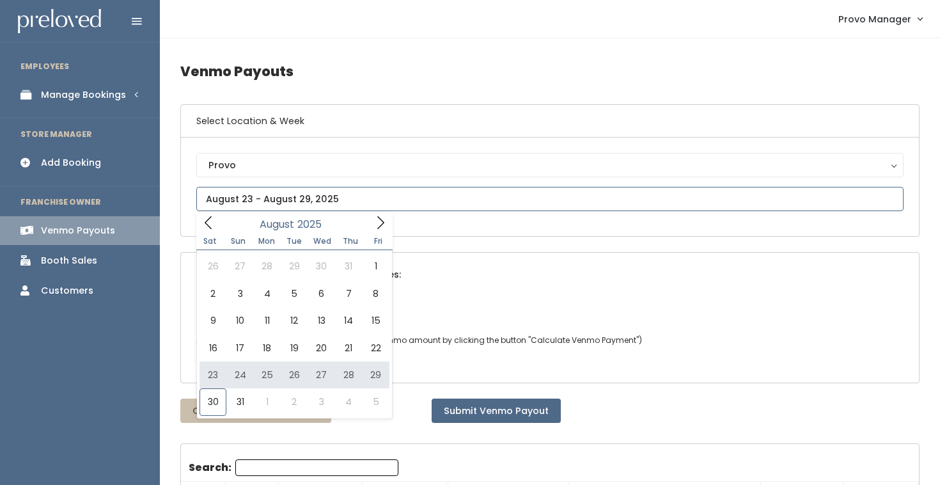
type input "[DATE] to [DATE]"
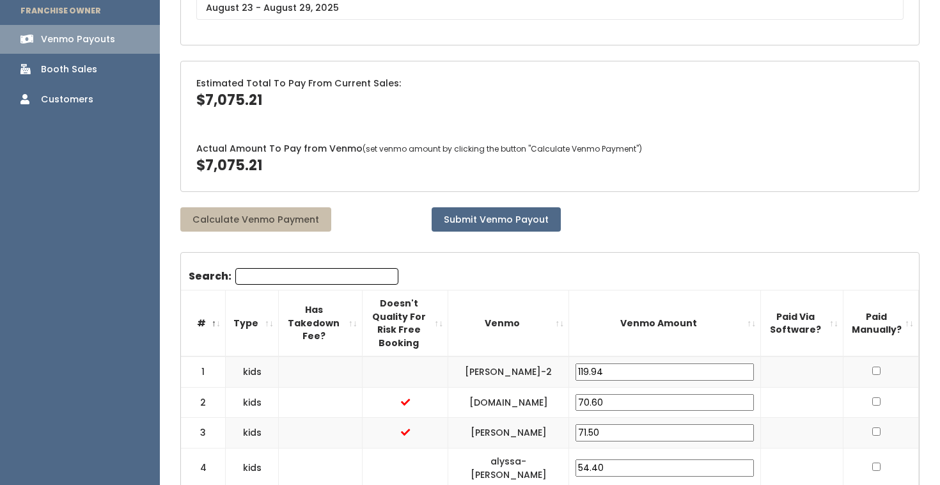
scroll to position [63, 0]
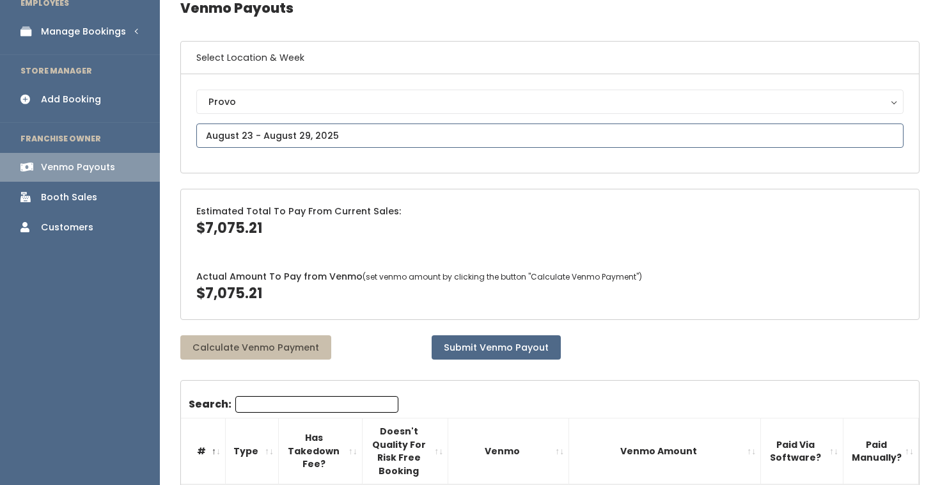
click at [289, 139] on input "text" at bounding box center [549, 135] width 707 height 24
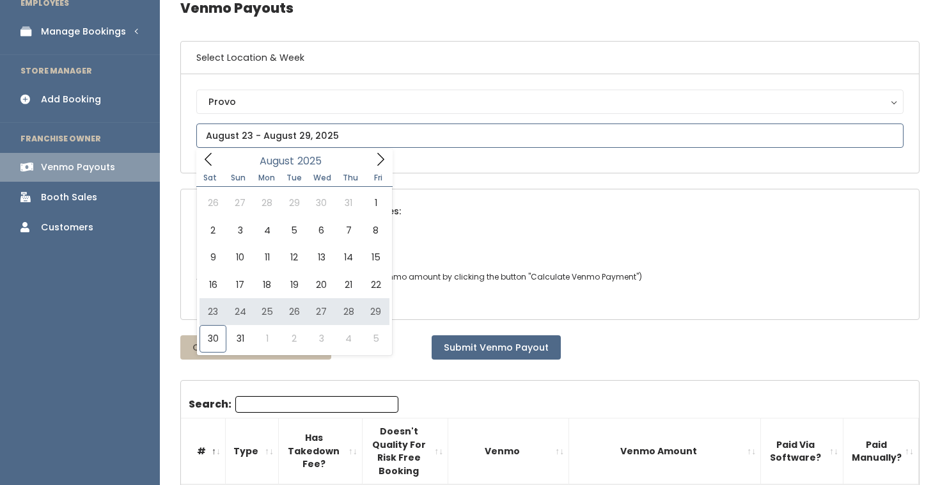
type input "[DATE] to [DATE]"
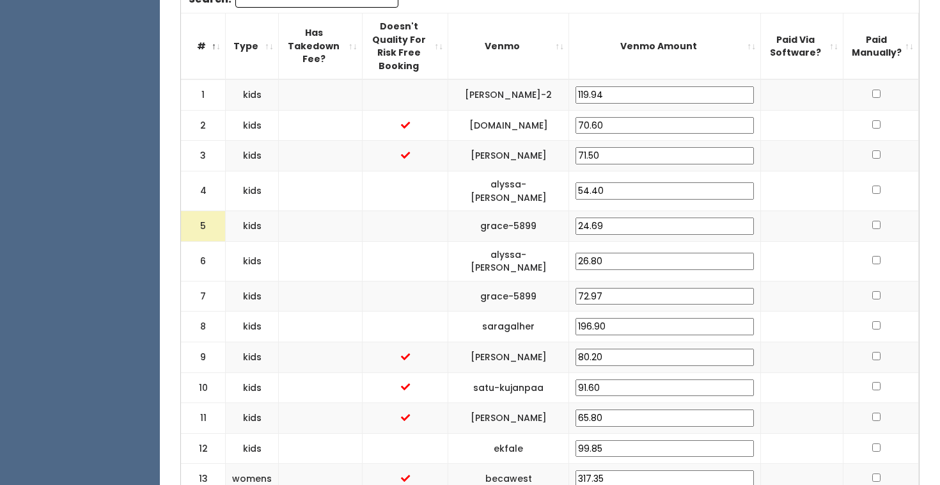
scroll to position [459, 0]
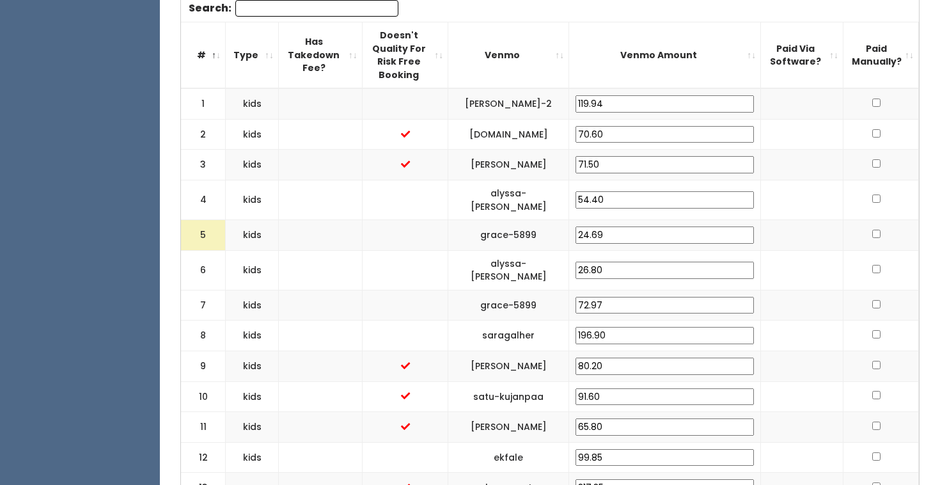
drag, startPoint x: 676, startPoint y: 210, endPoint x: 631, endPoint y: 210, distance: 45.4
click at [631, 220] on td "24.69" at bounding box center [665, 235] width 192 height 31
type input "25"
click at [766, 220] on td at bounding box center [802, 235] width 82 height 31
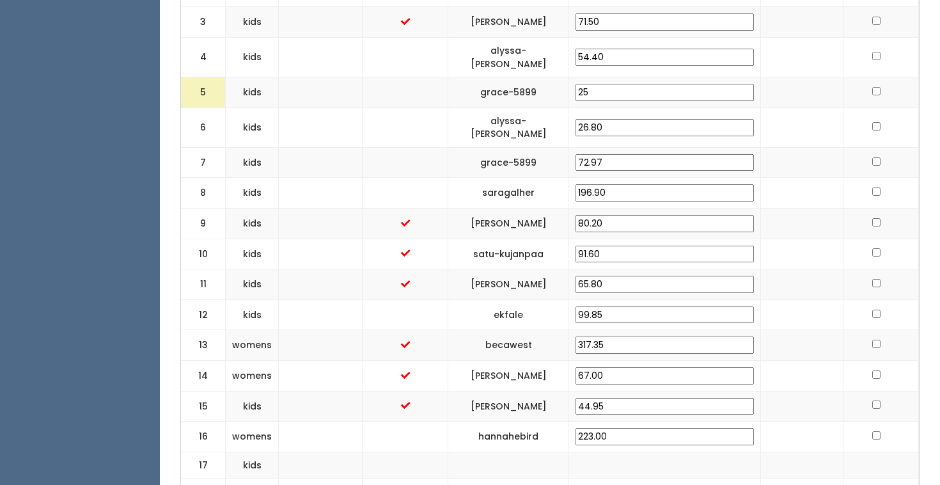
scroll to position [0, 0]
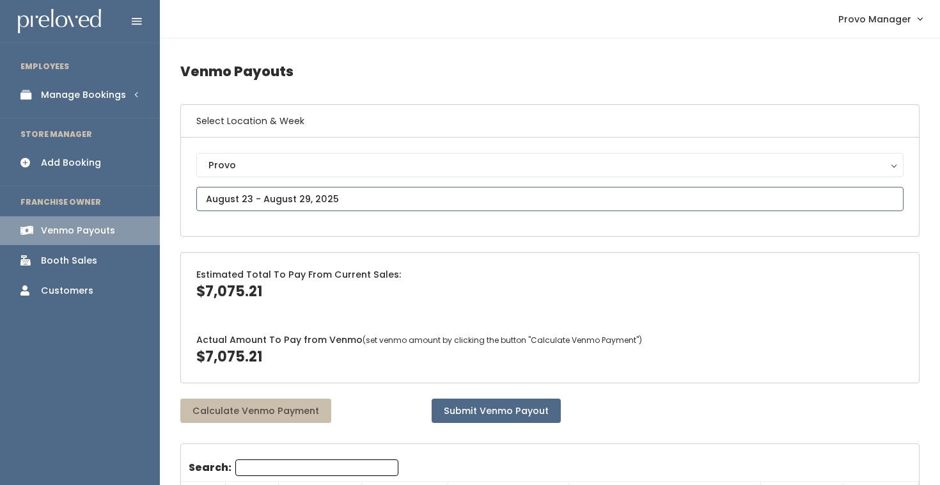
click at [244, 208] on input "text" at bounding box center [549, 199] width 707 height 24
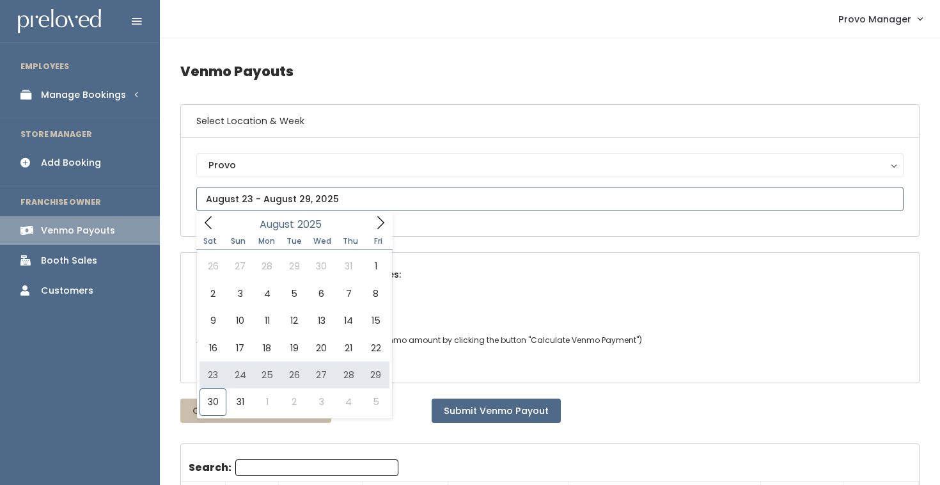
type input "August 23 to August 29"
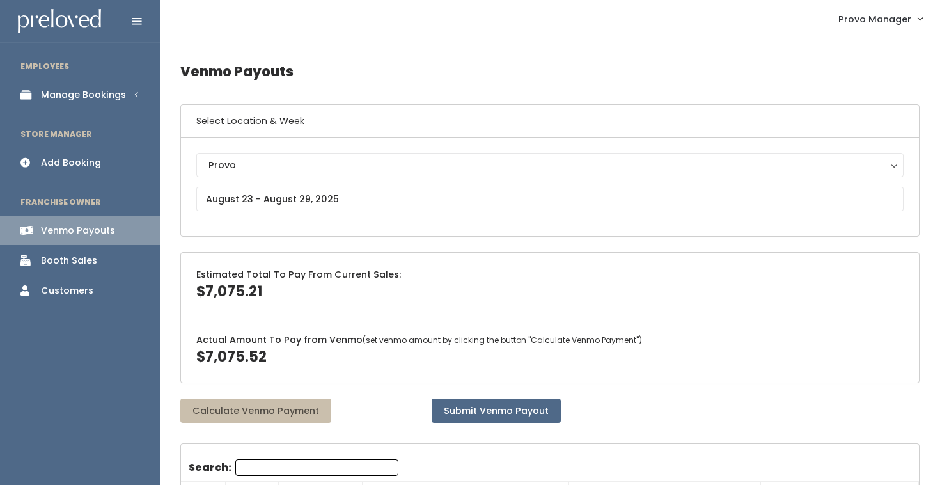
click at [68, 95] on div "Manage Bookings" at bounding box center [83, 94] width 85 height 13
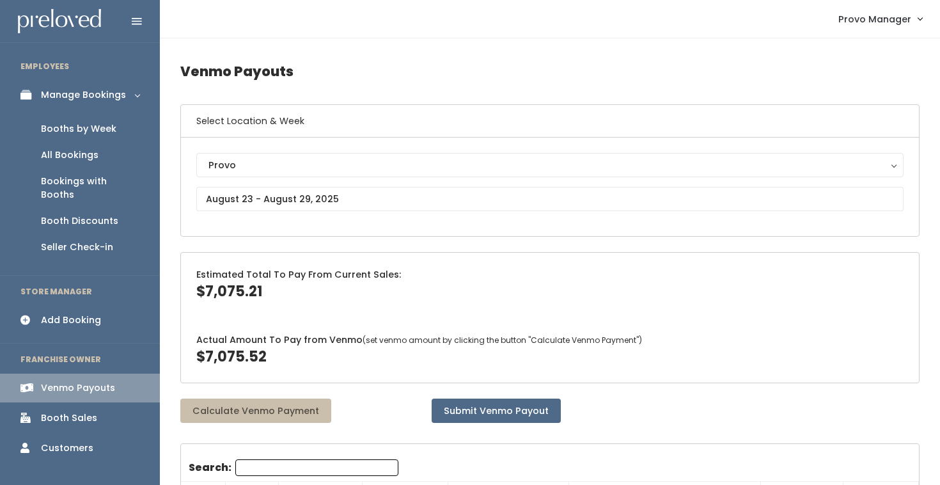
click at [62, 130] on div "Booths by Week" at bounding box center [78, 128] width 75 height 13
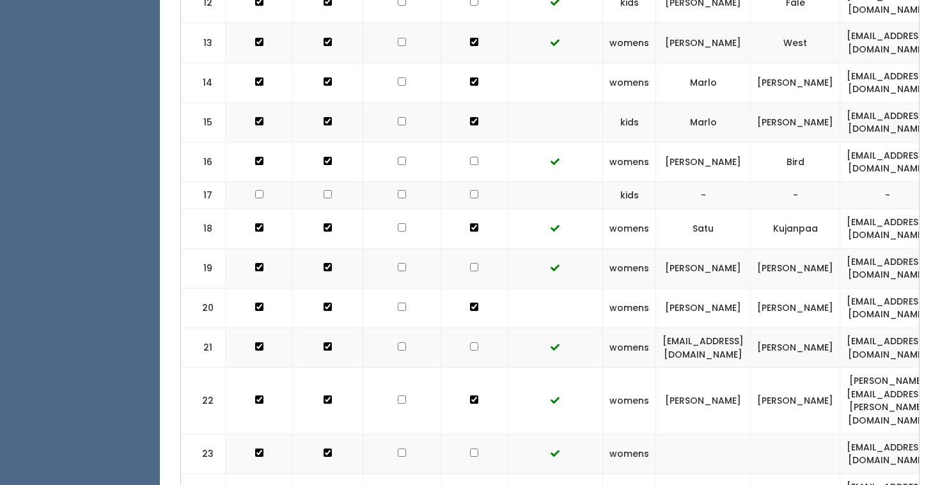
scroll to position [951, 0]
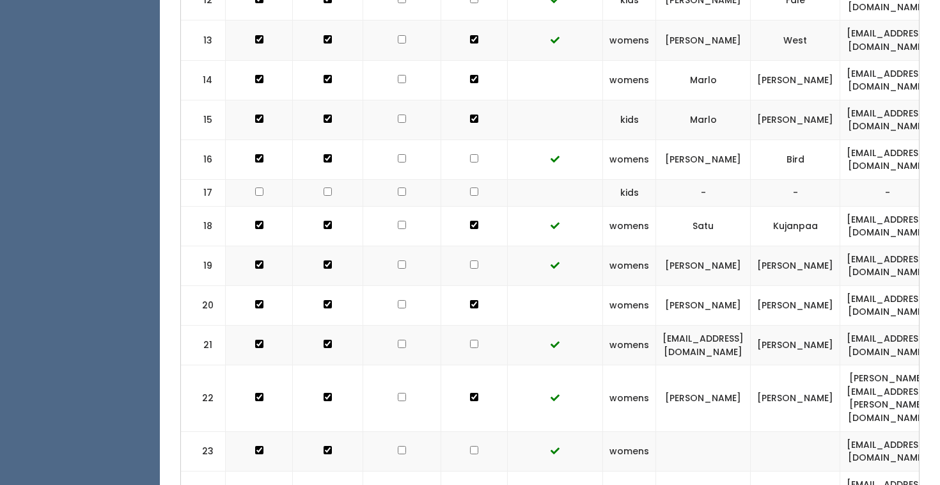
checkbox input "true"
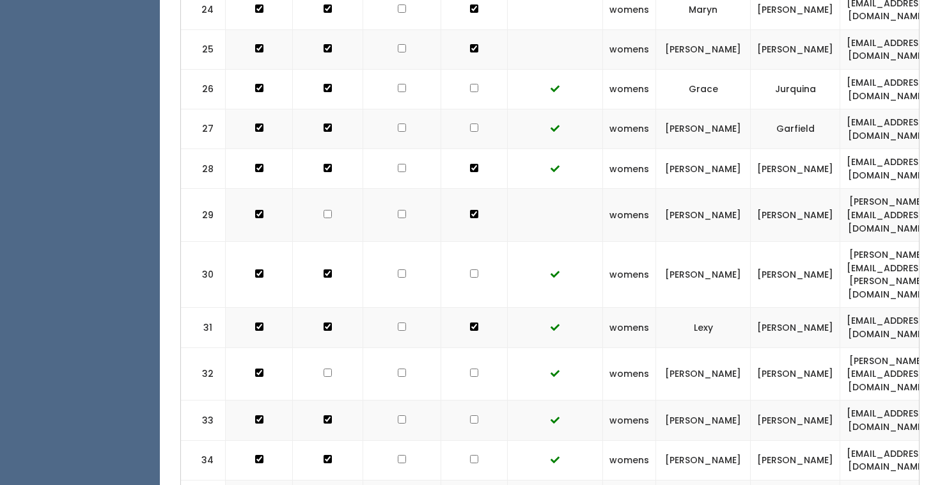
scroll to position [1437, 0]
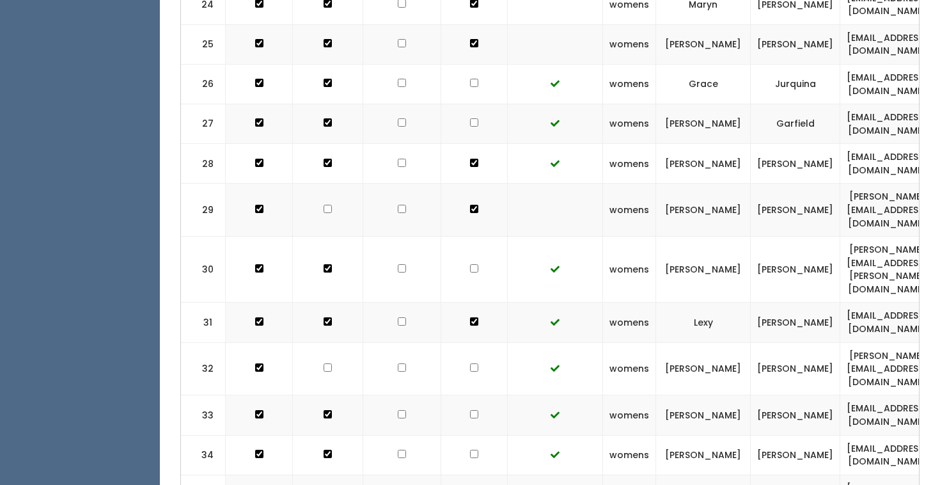
checkbox input "true"
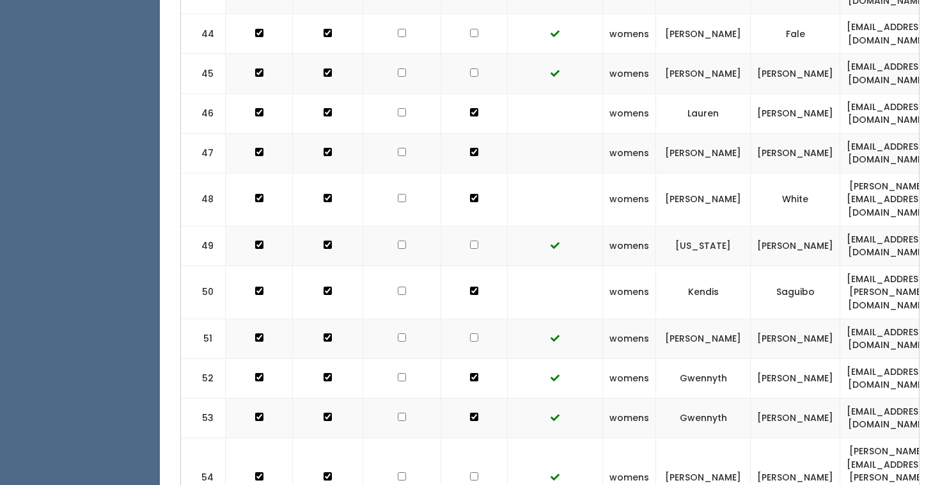
scroll to position [2287, 0]
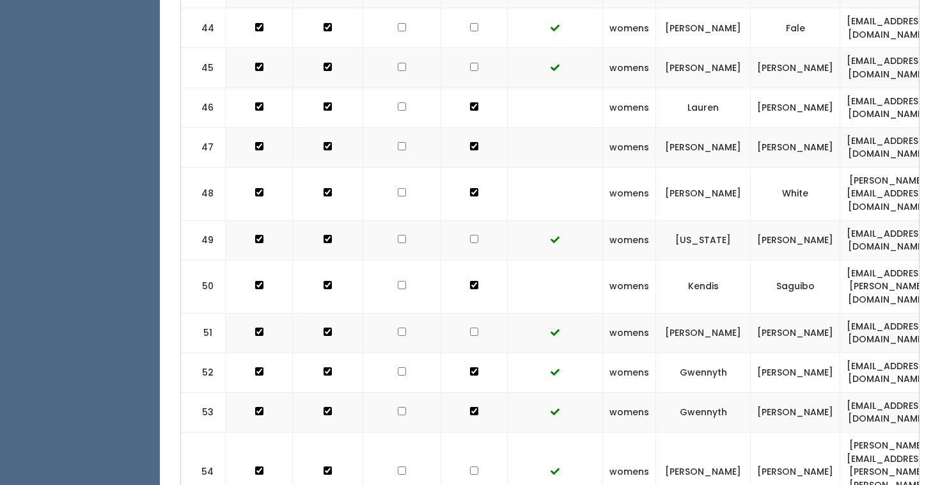
checkbox input "true"
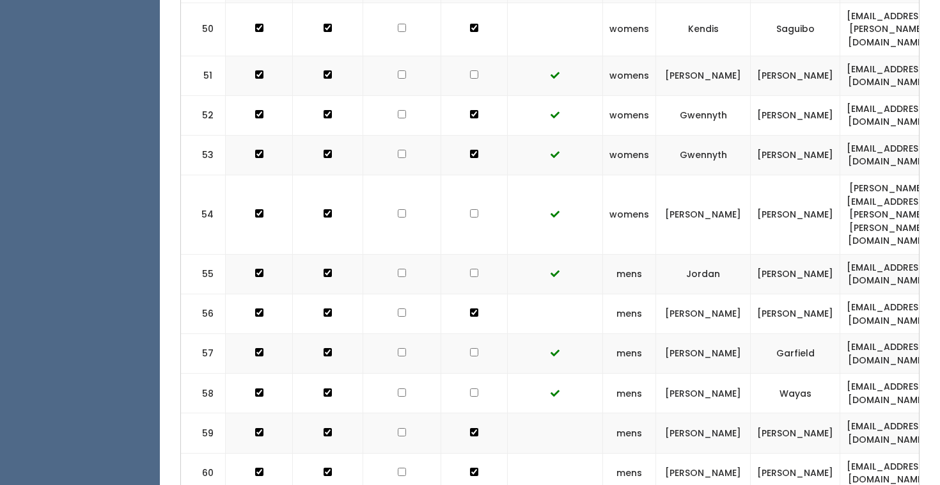
scroll to position [2627, 0]
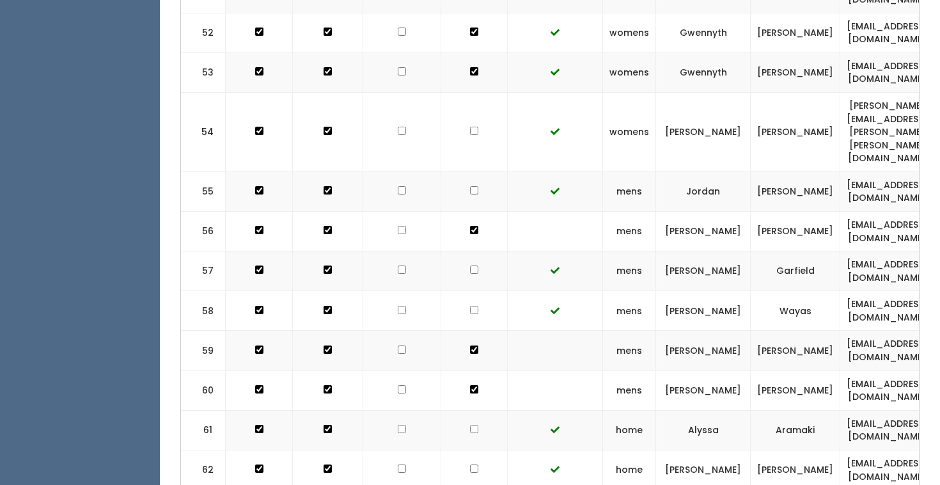
checkbox input "true"
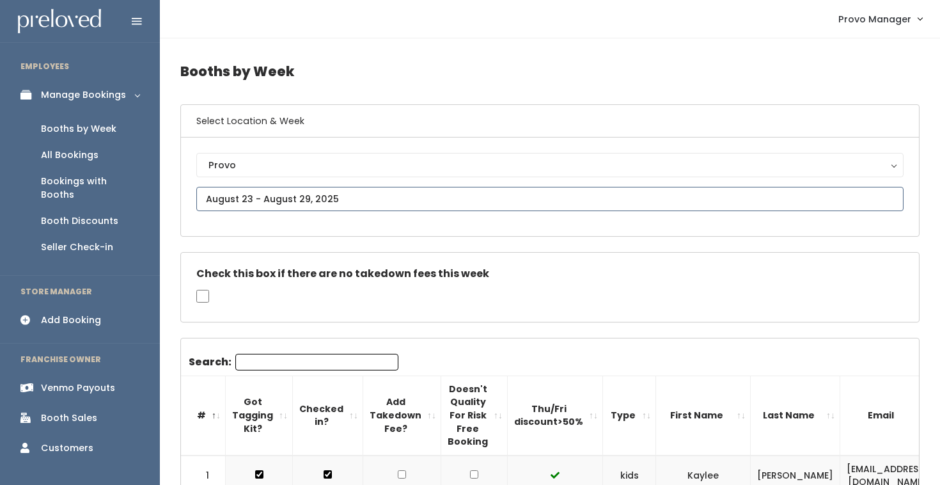
click at [274, 202] on input "text" at bounding box center [549, 199] width 707 height 24
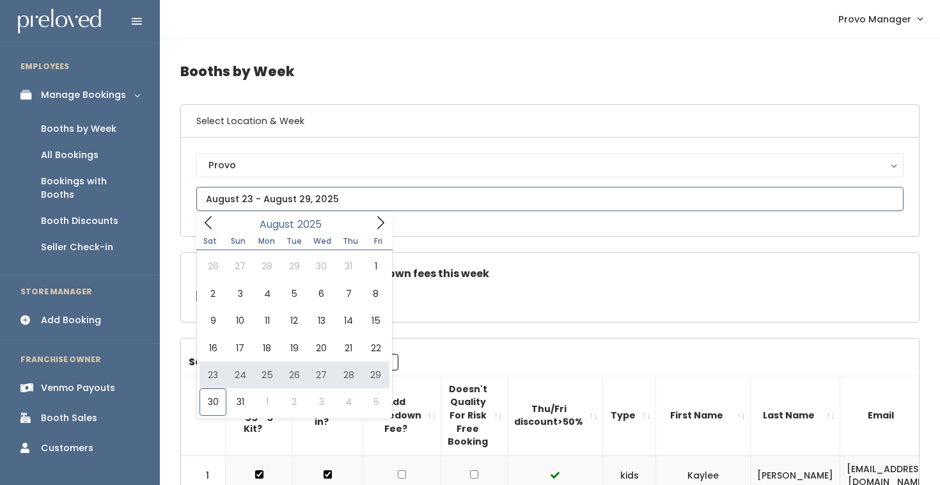
type input "August 23 to August 29"
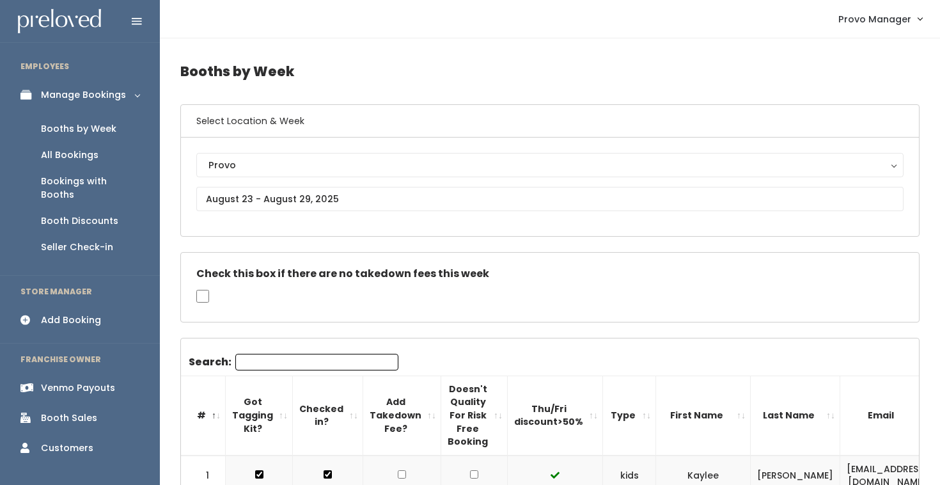
click at [100, 127] on div "Booths by Week" at bounding box center [78, 128] width 75 height 13
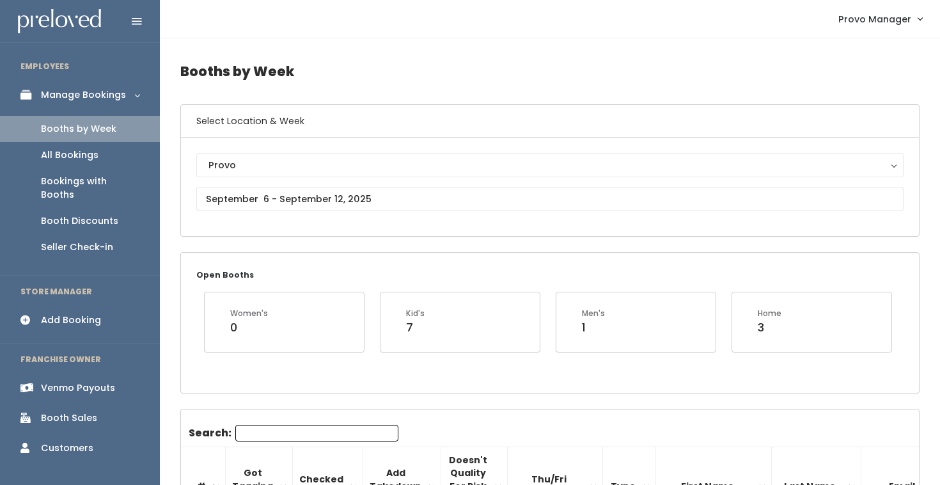
click at [52, 381] on div "Venmo Payouts" at bounding box center [78, 387] width 74 height 13
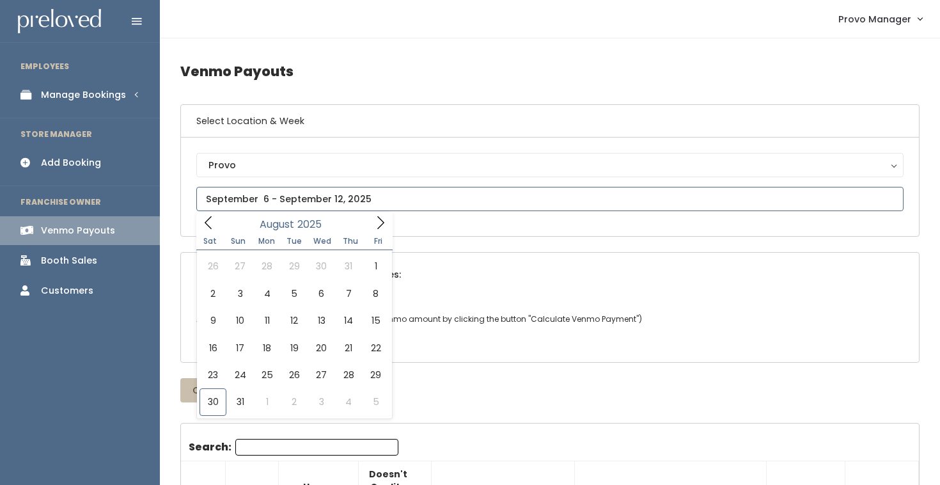
click at [284, 194] on input "text" at bounding box center [549, 199] width 707 height 24
type input "[DATE] to [DATE]"
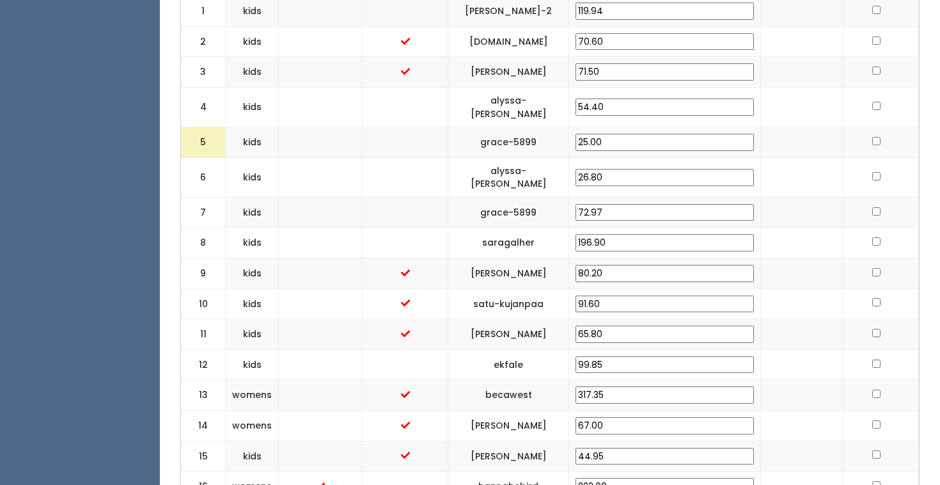
scroll to position [557, 0]
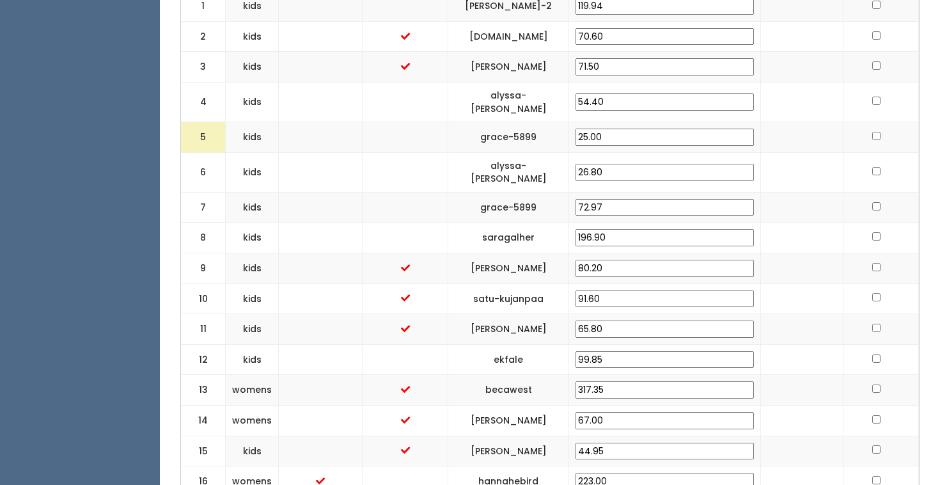
click at [648, 472] on input "223.00" at bounding box center [664, 480] width 178 height 17
type input "203.00"
click at [814, 466] on td at bounding box center [802, 481] width 82 height 31
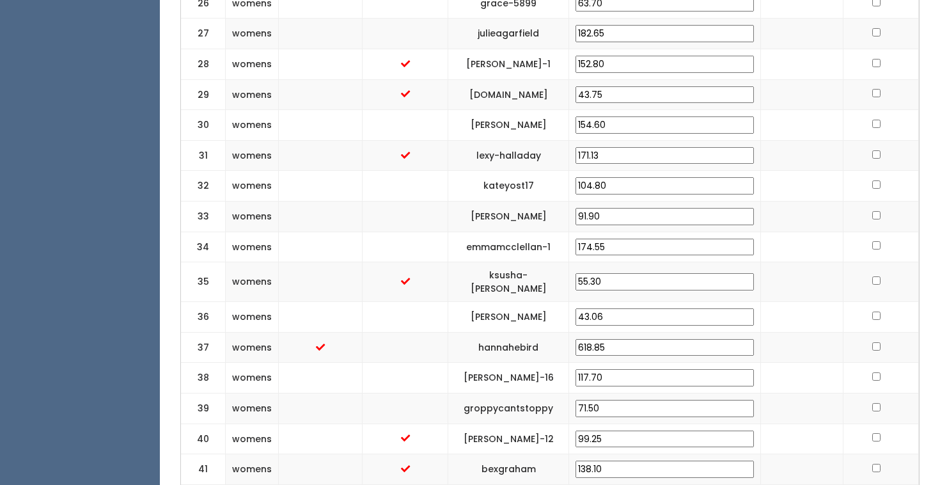
scroll to position [1336, 0]
drag, startPoint x: 688, startPoint y: 302, endPoint x: 632, endPoint y: 301, distance: 55.6
click at [632, 330] on td "618.85" at bounding box center [665, 345] width 192 height 31
type input "598.85"
click at [569, 330] on td "hannahebird" at bounding box center [508, 345] width 121 height 31
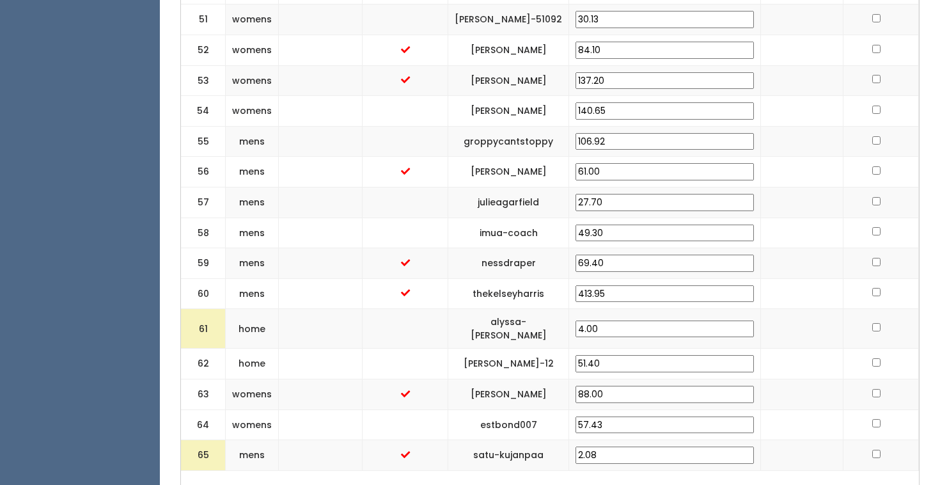
scroll to position [2115, 0]
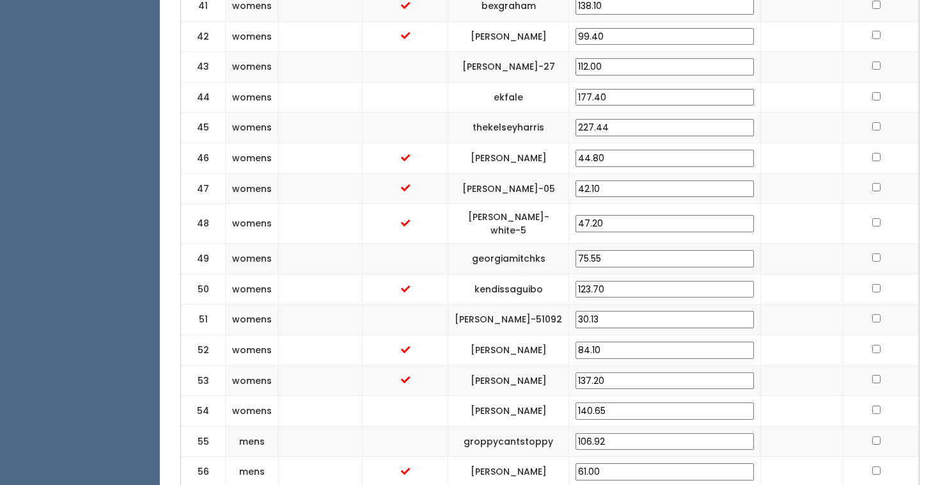
scroll to position [1818, 0]
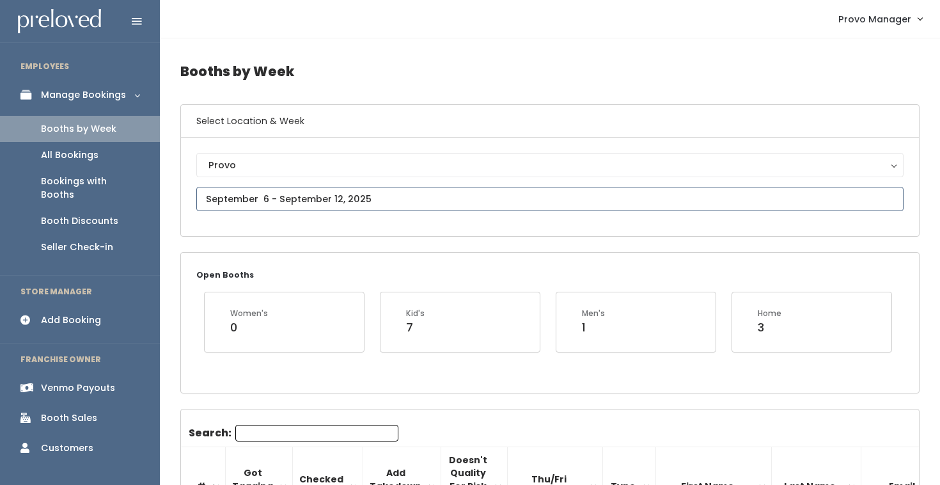
click at [226, 190] on input "text" at bounding box center [549, 199] width 707 height 24
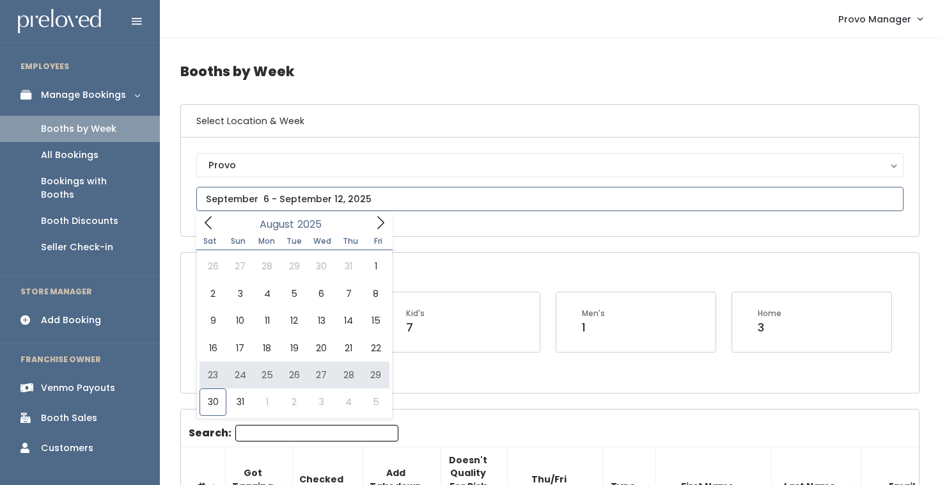
type input "[DATE] to [DATE]"
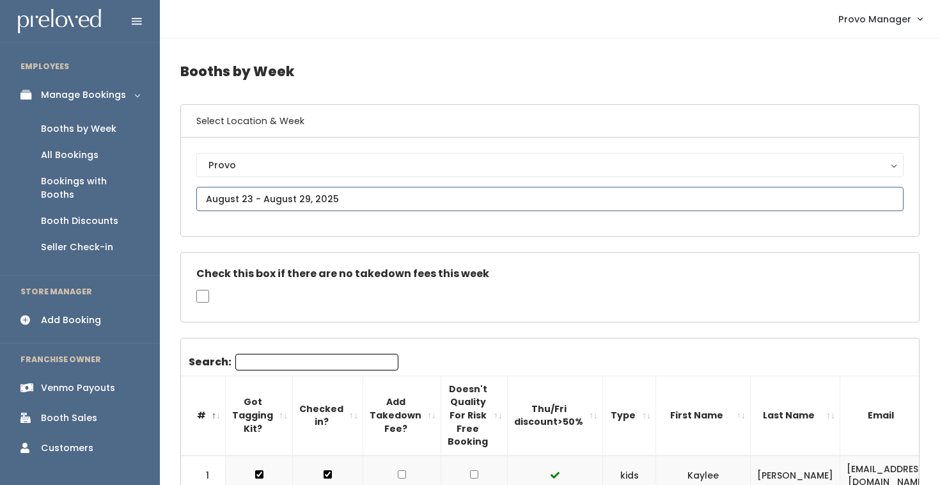
click at [293, 194] on input "text" at bounding box center [549, 199] width 707 height 24
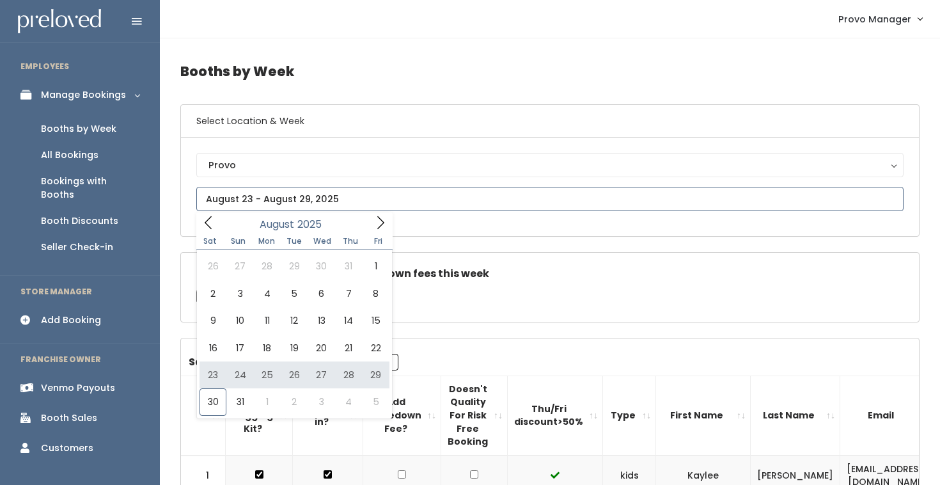
type input "[DATE] to [DATE]"
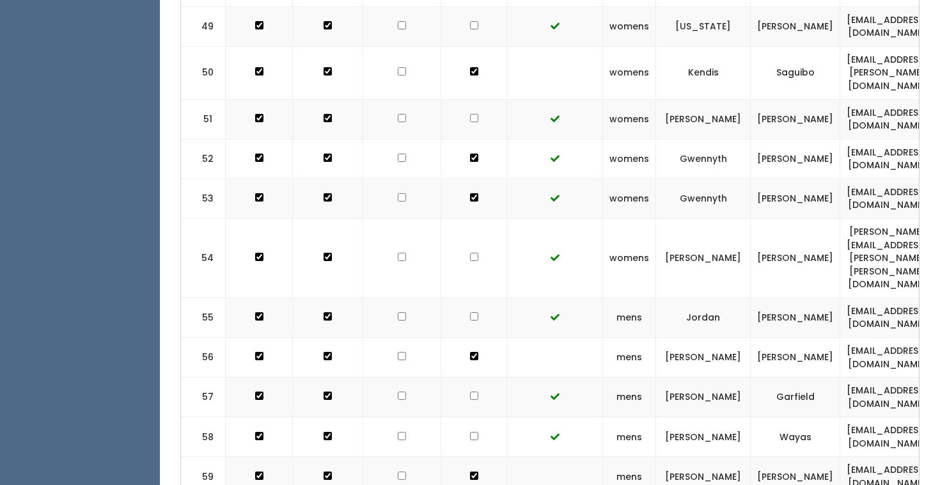
scroll to position [2496, 0]
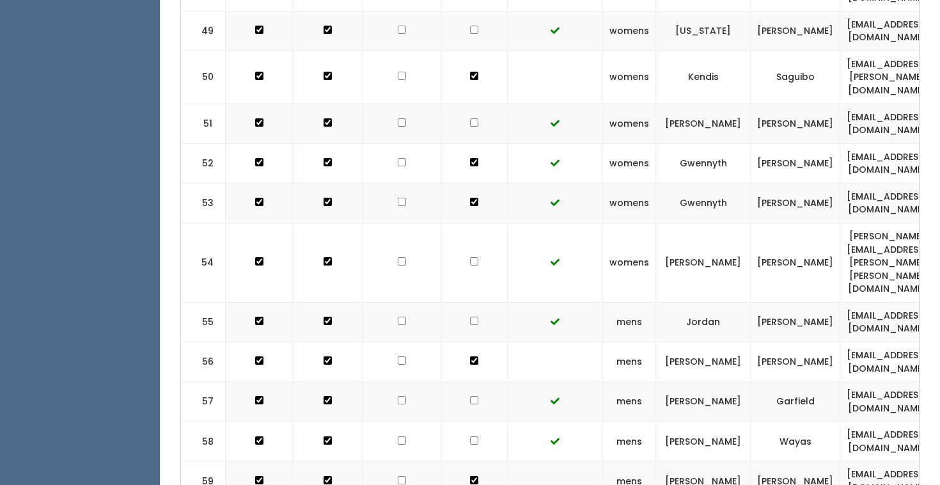
checkbox input "true"
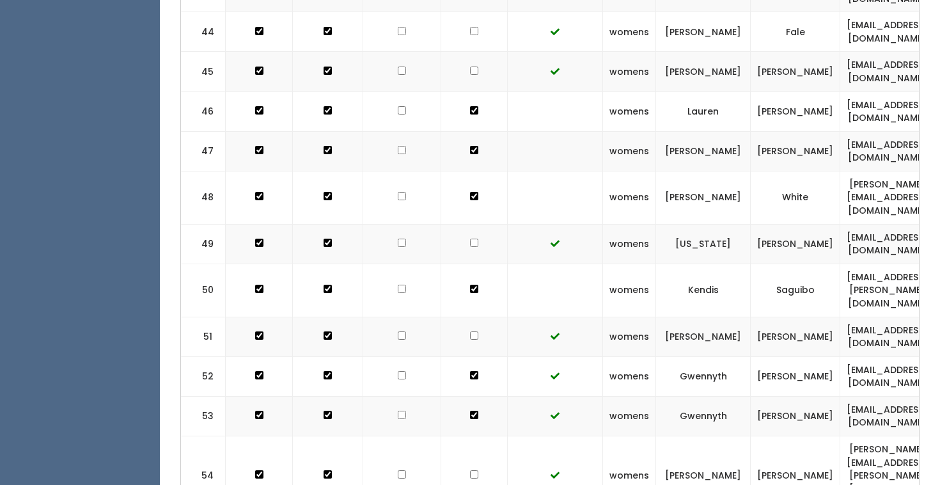
scroll to position [2300, 0]
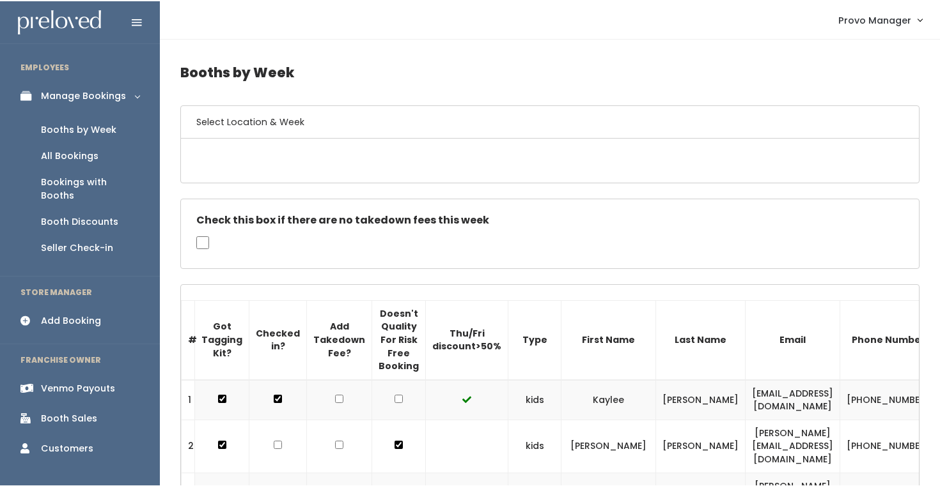
scroll to position [2300, 0]
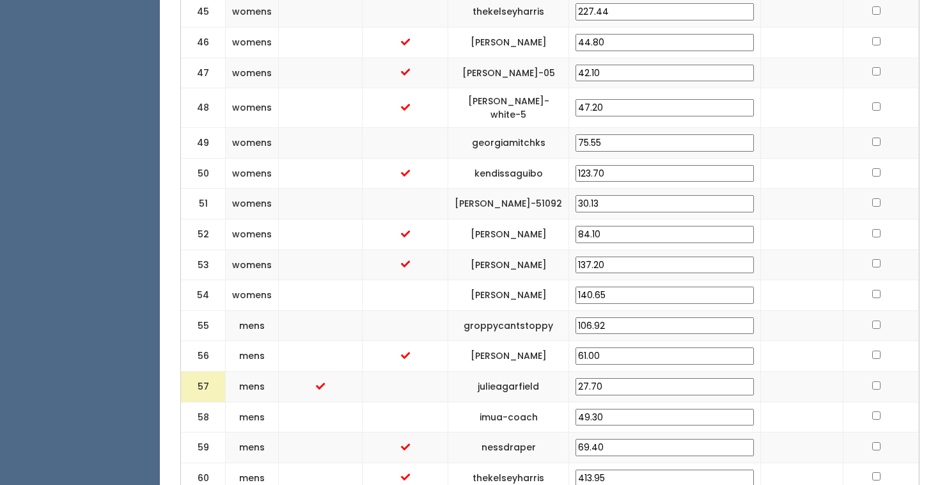
scroll to position [1924, 0]
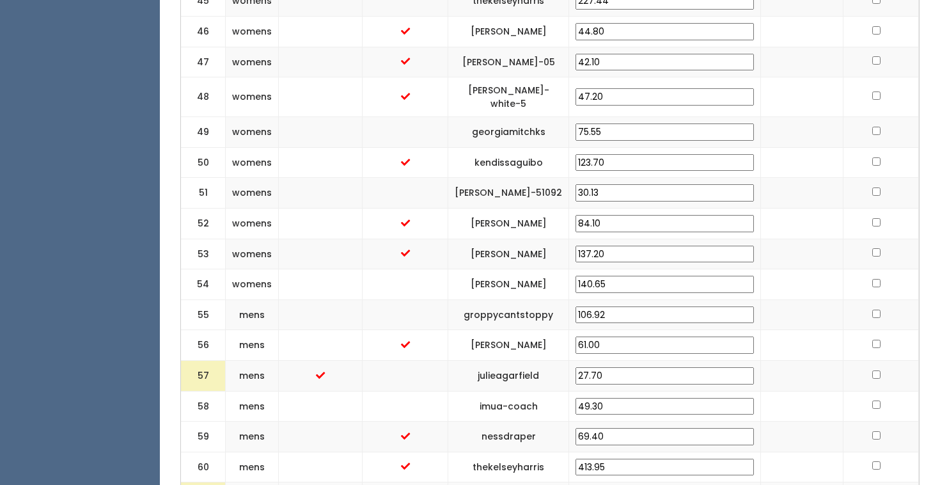
click at [644, 367] on input "27.70" at bounding box center [664, 375] width 178 height 17
type input "7.70"
click at [761, 360] on td at bounding box center [802, 375] width 82 height 31
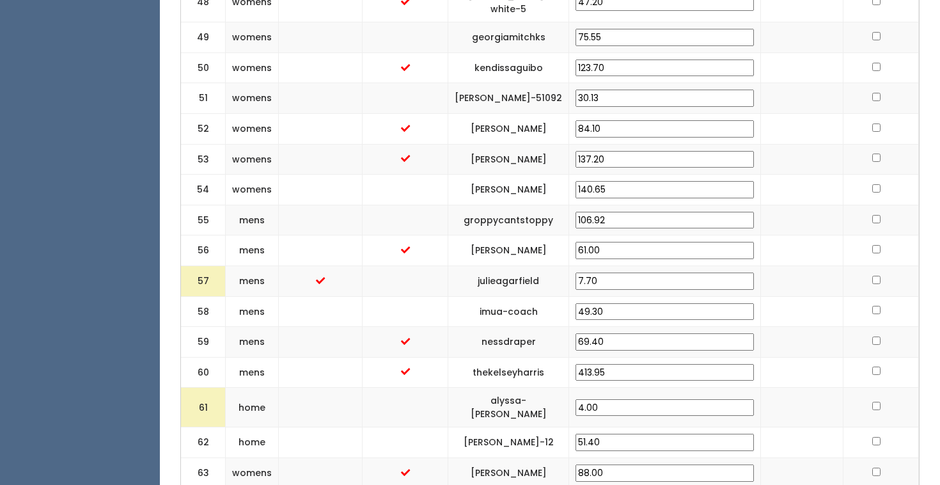
scroll to position [2021, 0]
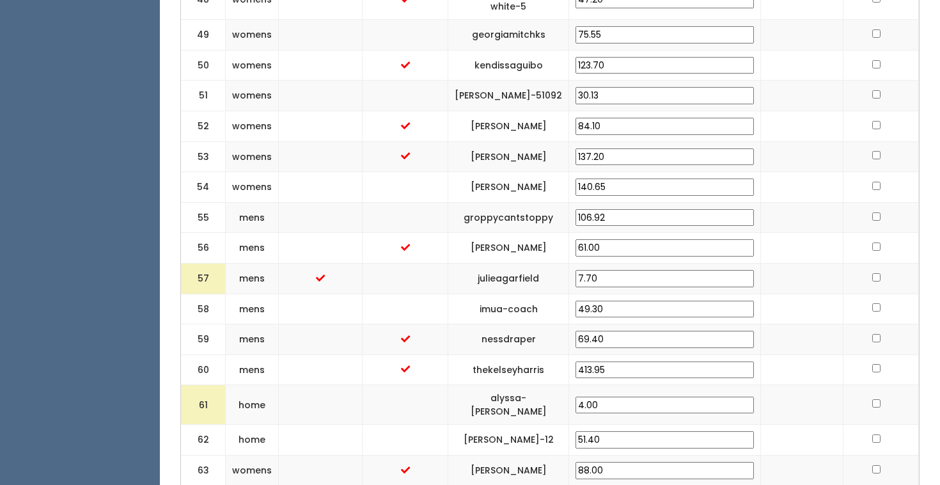
drag, startPoint x: 697, startPoint y: 347, endPoint x: 616, endPoint y: 339, distance: 81.6
click at [617, 385] on "61 home alyssa-aramaki 4.00" at bounding box center [550, 405] width 738 height 40
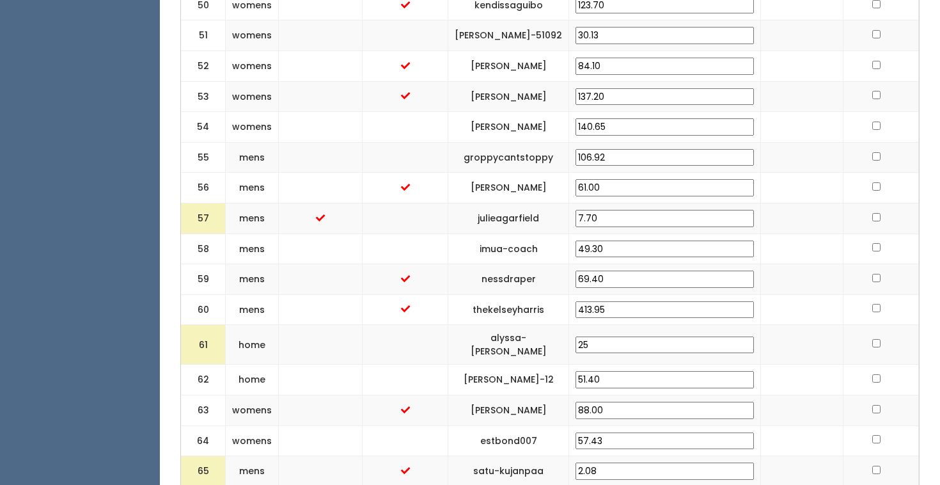
scroll to position [2083, 0]
type input "25"
click at [409, 363] on td at bounding box center [405, 378] width 86 height 31
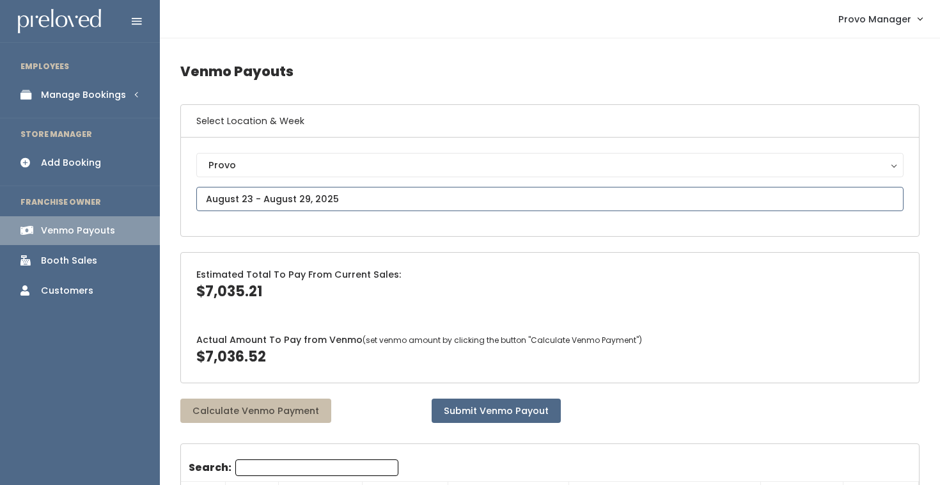
click at [297, 196] on input "text" at bounding box center [549, 199] width 707 height 24
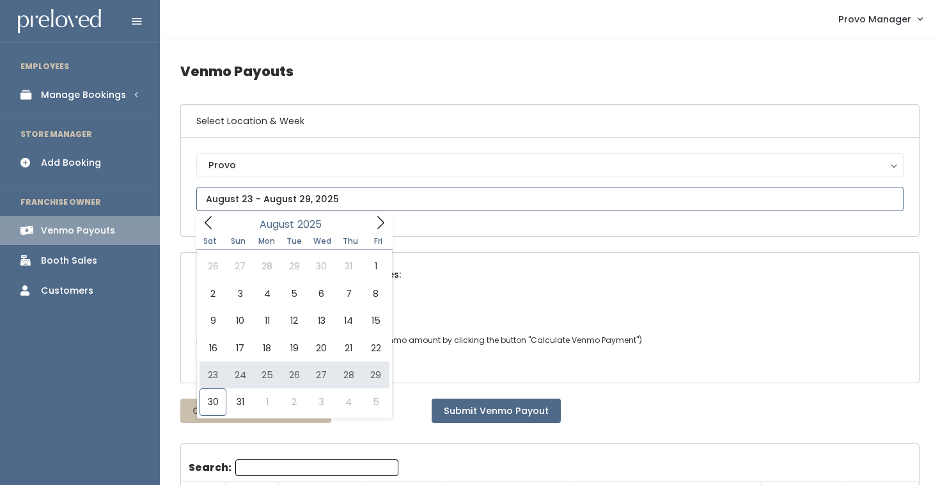
type input "August 23 to August 29"
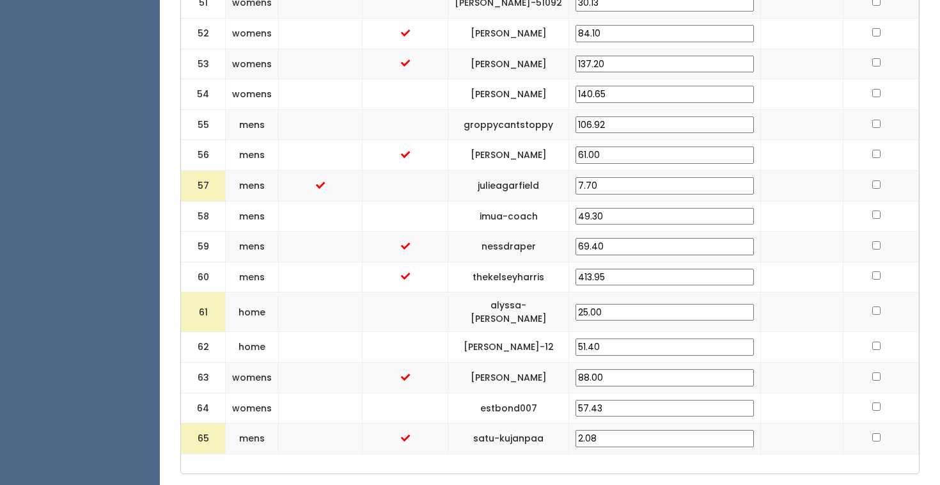
scroll to position [2115, 0]
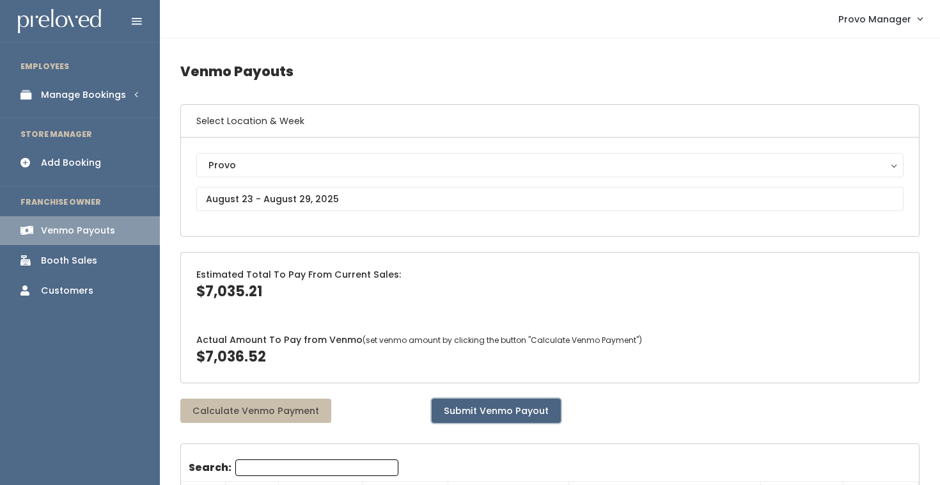
click at [486, 410] on button "Submit Venmo Payout" at bounding box center [496, 410] width 129 height 24
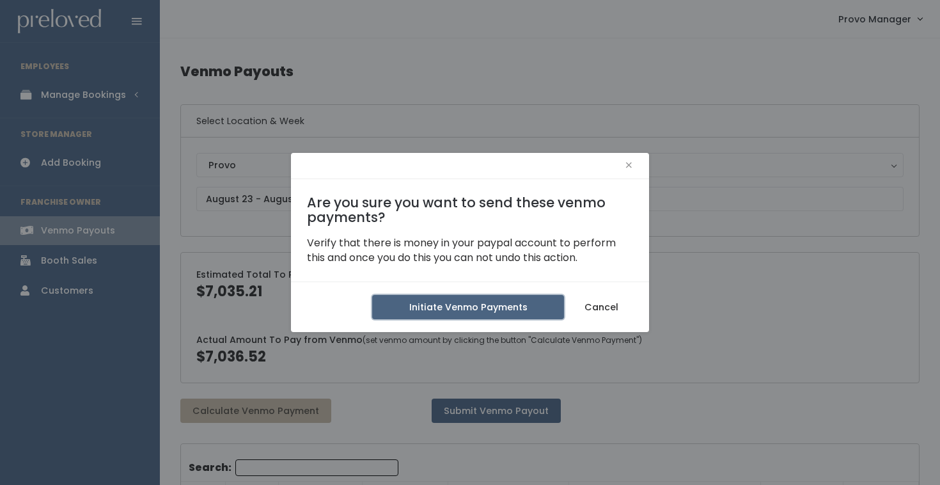
click at [416, 316] on button "Initiate Venmo Payments" at bounding box center [468, 307] width 192 height 24
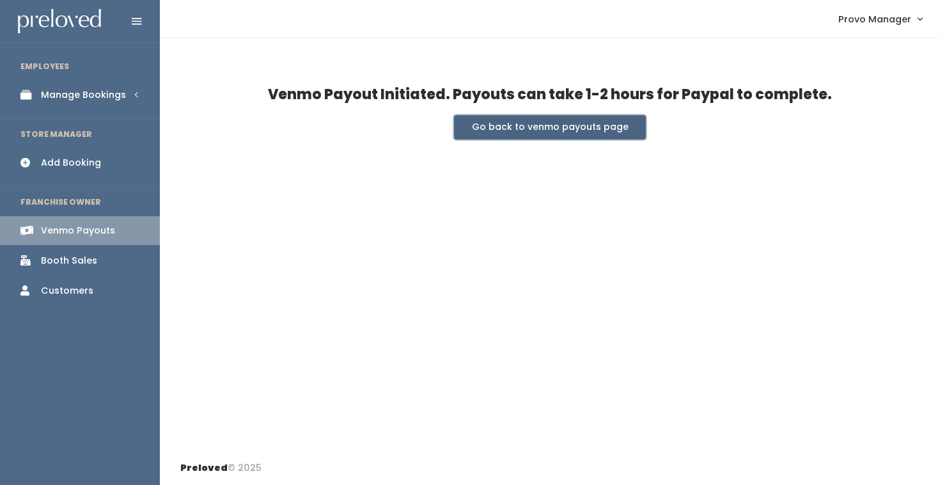
click at [508, 132] on button "Go back to venmo payouts page" at bounding box center [550, 127] width 192 height 24
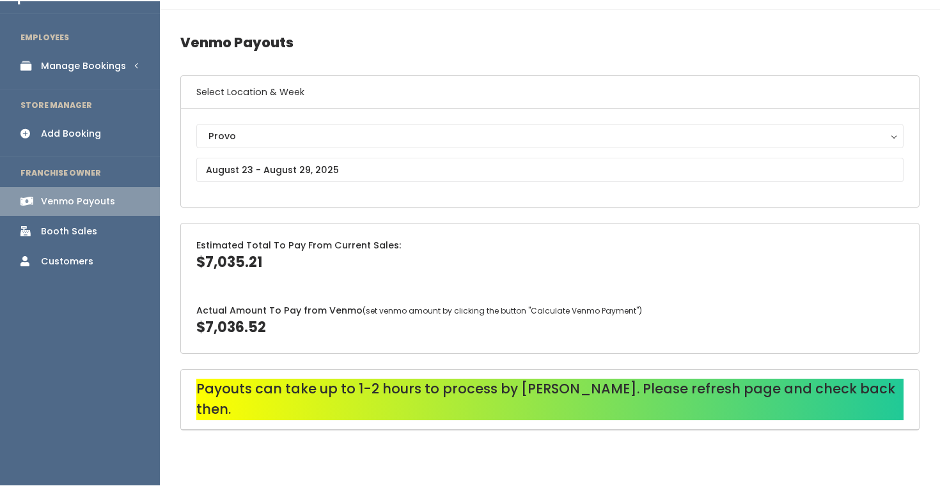
scroll to position [28, 0]
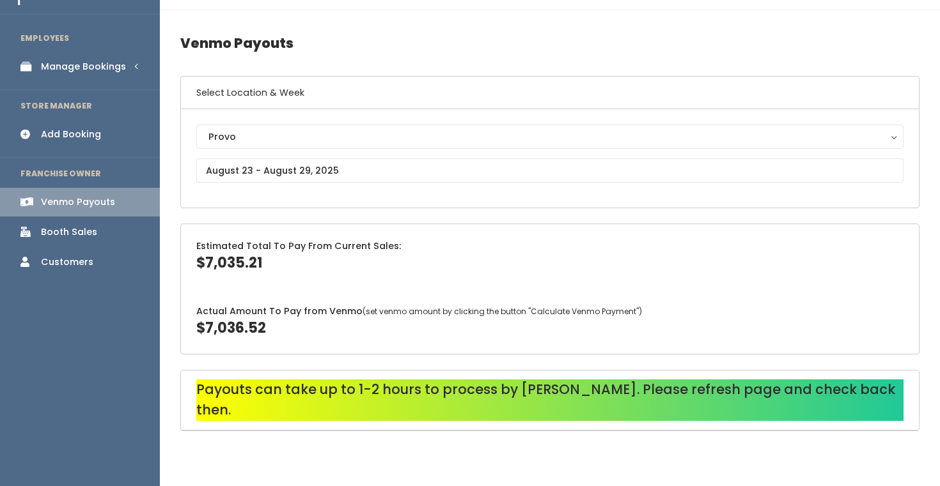
click at [86, 55] on link "Manage Bookings" at bounding box center [80, 66] width 160 height 29
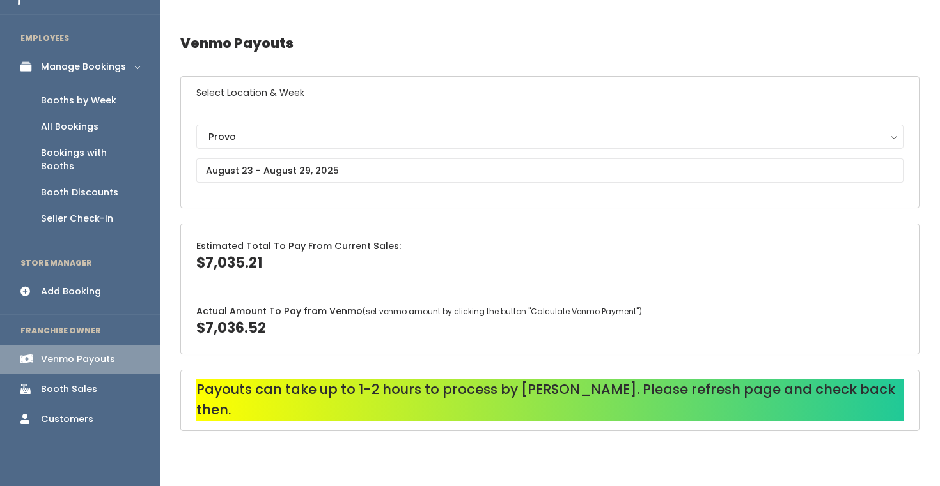
click at [79, 100] on div "Booths by Week" at bounding box center [78, 100] width 75 height 13
